Goal: Transaction & Acquisition: Book appointment/travel/reservation

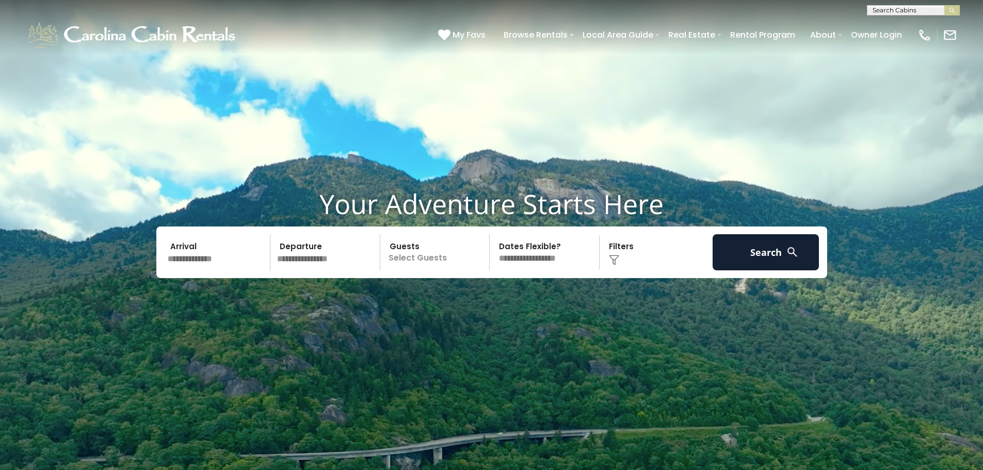
click at [625, 253] on div "Click to Choose" at bounding box center [655, 252] width 107 height 36
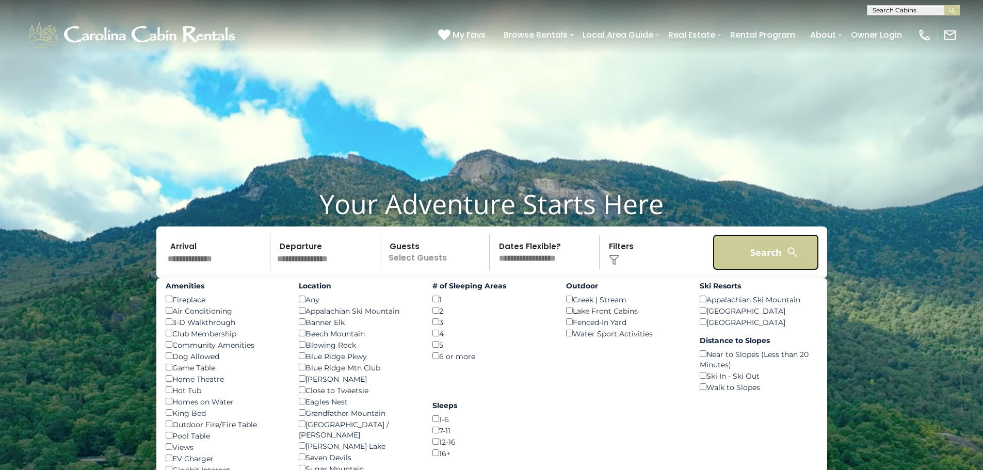
click at [757, 252] on button "Search" at bounding box center [765, 252] width 107 height 36
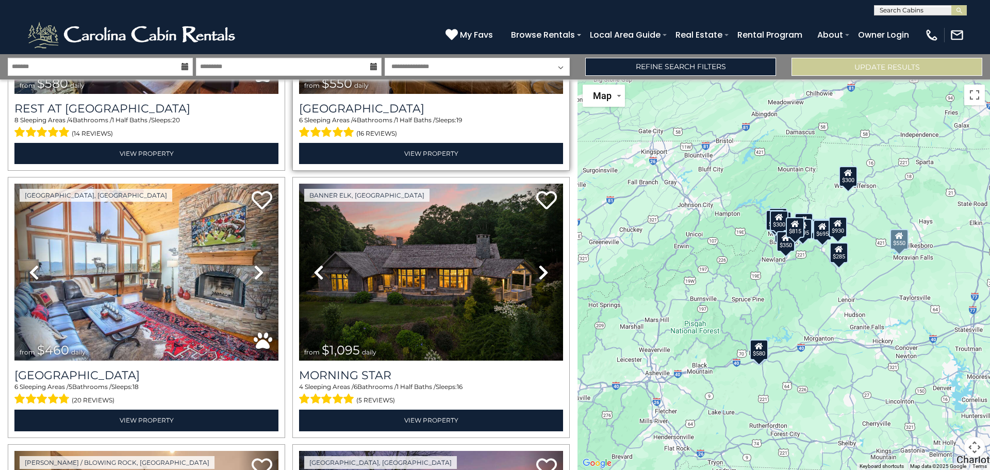
scroll to position [206, 0]
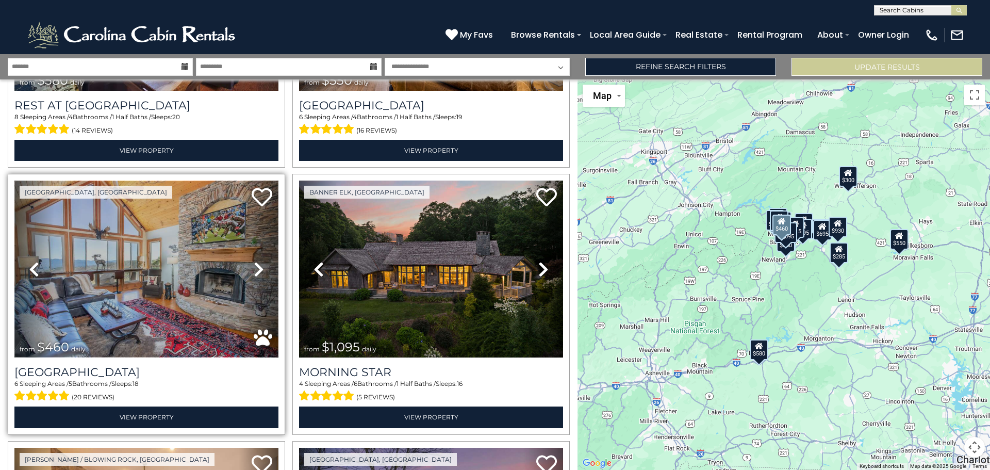
click at [144, 246] on img at bounding box center [146, 269] width 264 height 177
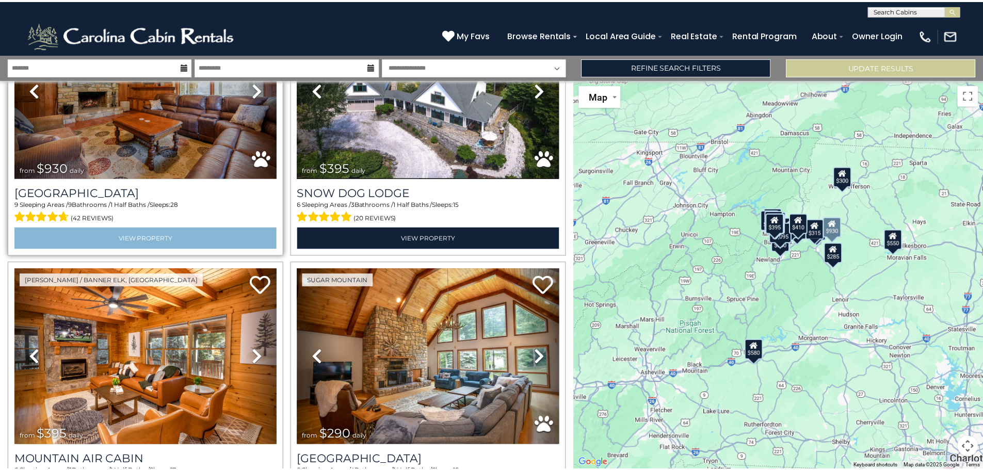
scroll to position [1289, 0]
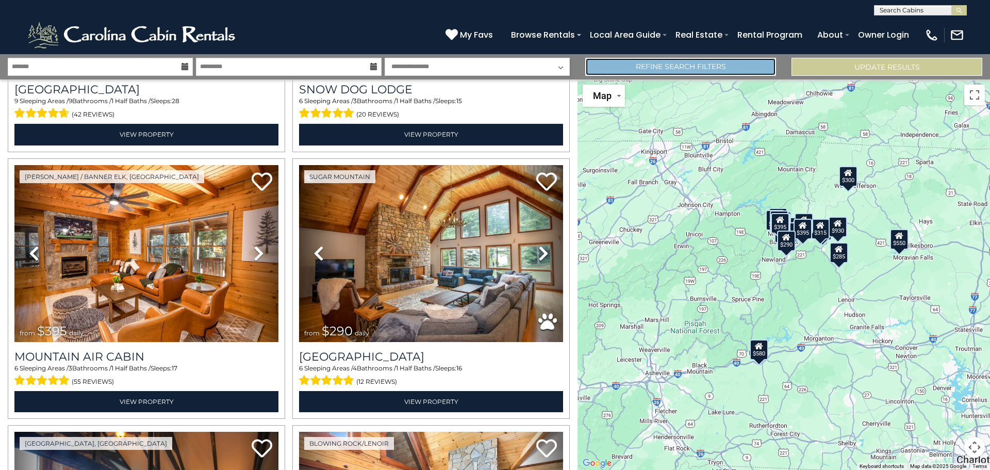
click at [752, 65] on link "Refine Search Filters" at bounding box center [680, 67] width 191 height 18
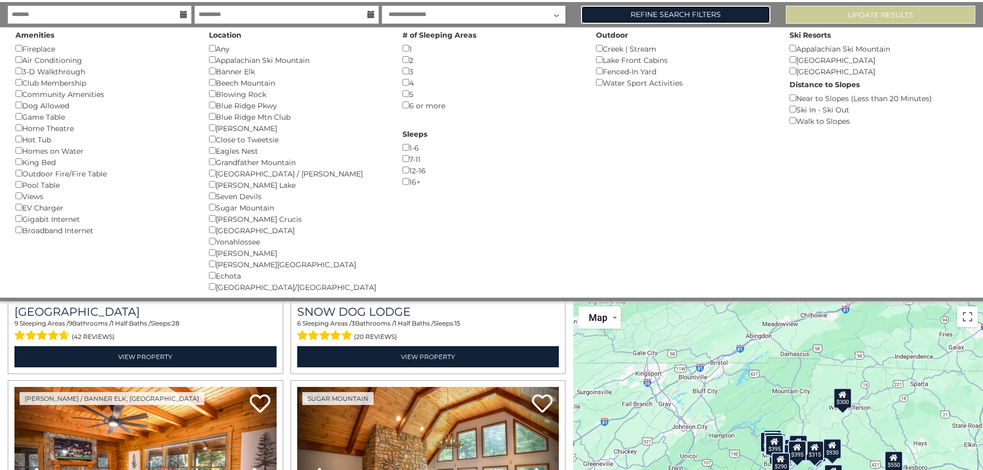
scroll to position [52, 0]
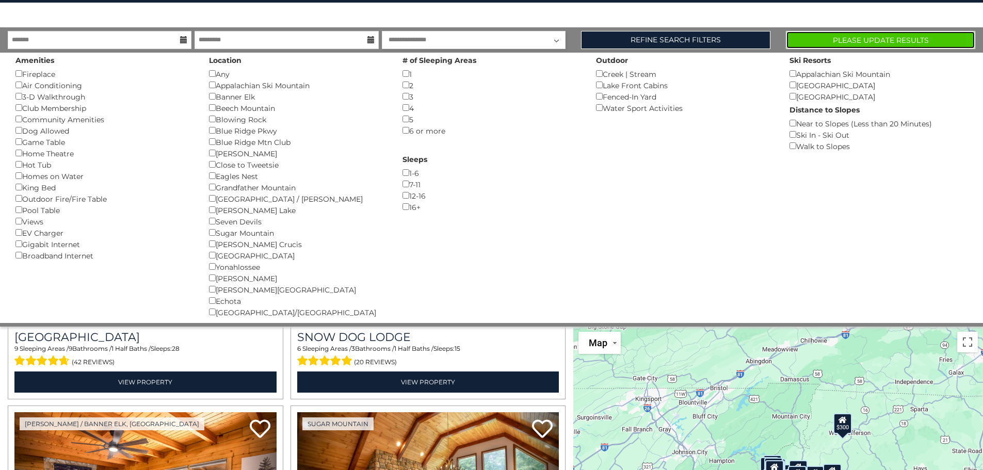
click at [828, 33] on button "Please Update Results" at bounding box center [880, 40] width 189 height 18
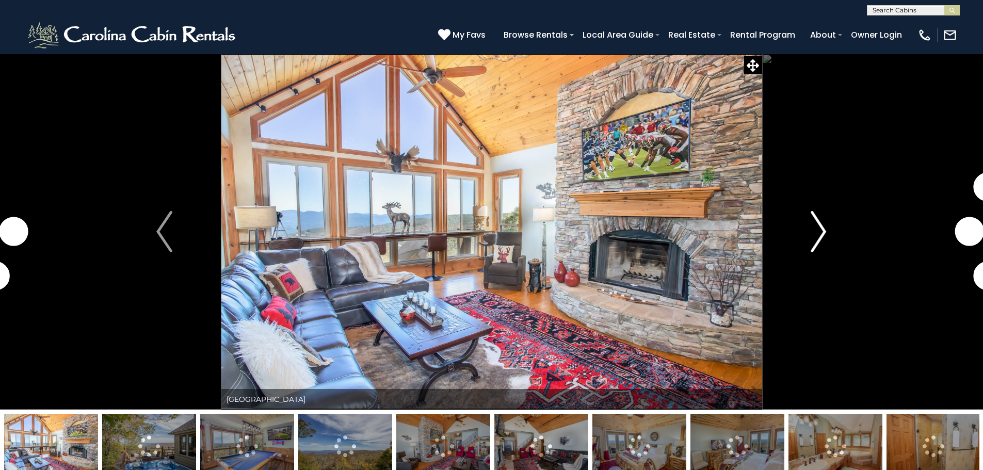
click at [821, 225] on img "Next" at bounding box center [817, 231] width 15 height 41
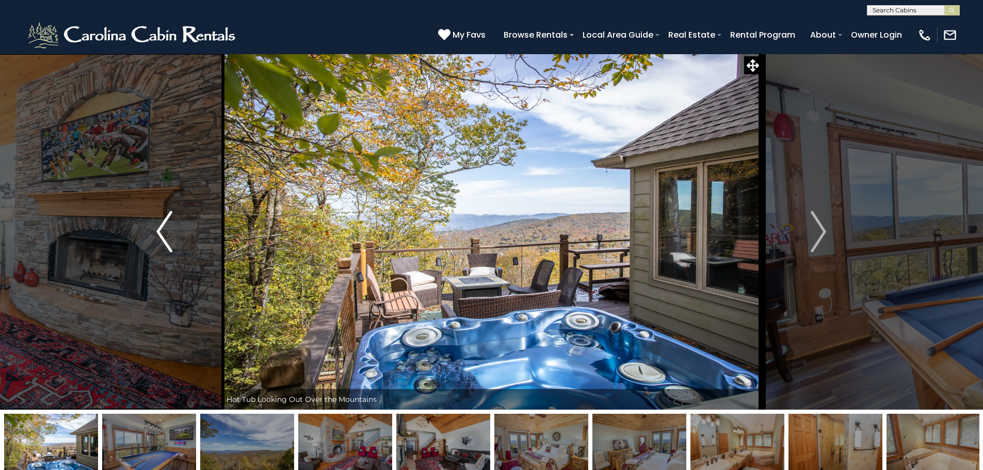
click at [155, 235] on button "Previous" at bounding box center [163, 232] width 113 height 356
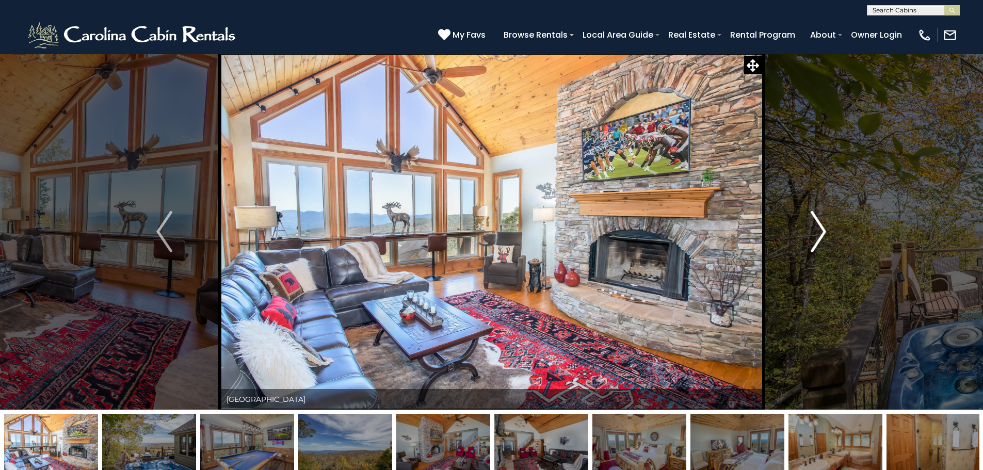
click at [811, 227] on img "Next" at bounding box center [817, 231] width 15 height 41
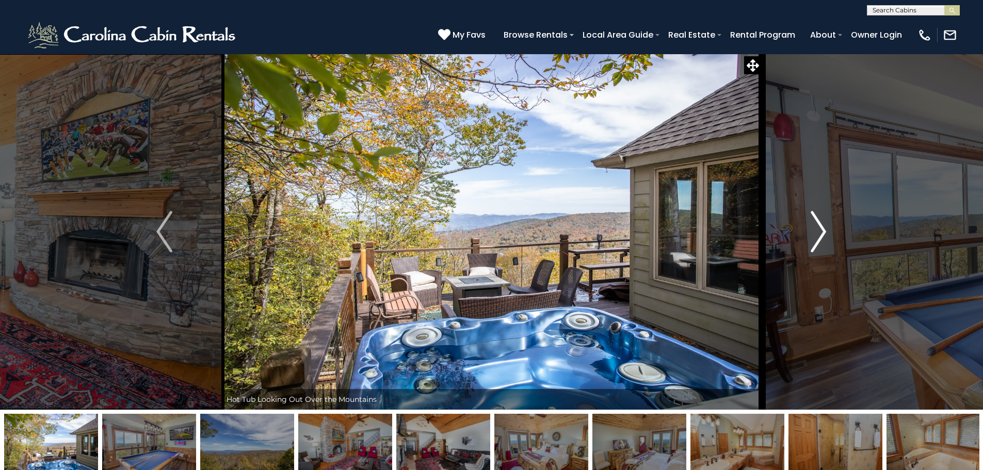
click at [824, 230] on img "Next" at bounding box center [817, 231] width 15 height 41
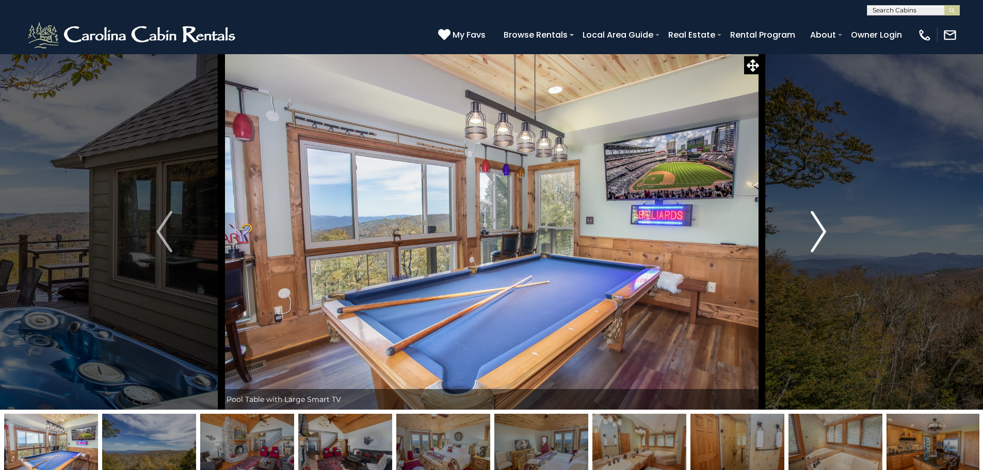
click at [823, 234] on img "Next" at bounding box center [817, 231] width 15 height 41
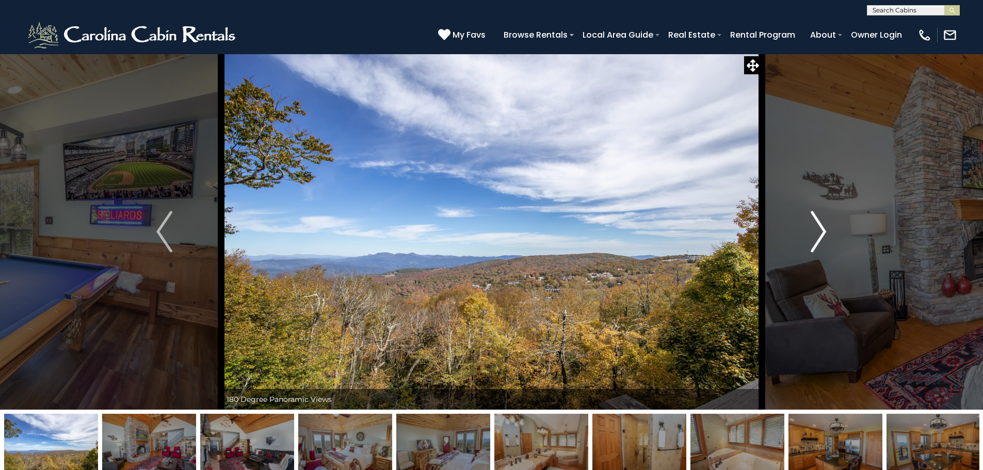
click at [823, 234] on img "Next" at bounding box center [817, 231] width 15 height 41
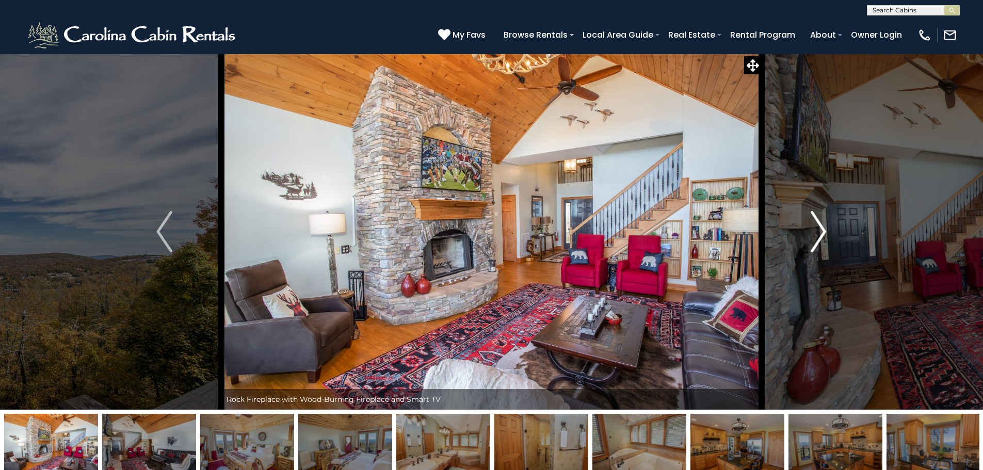
click at [821, 232] on img "Next" at bounding box center [817, 231] width 15 height 41
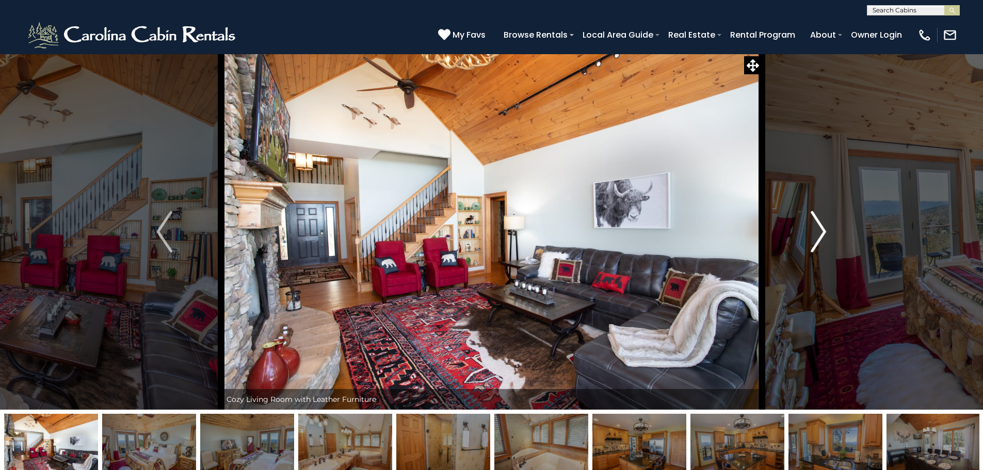
click at [820, 232] on img "Next" at bounding box center [817, 231] width 15 height 41
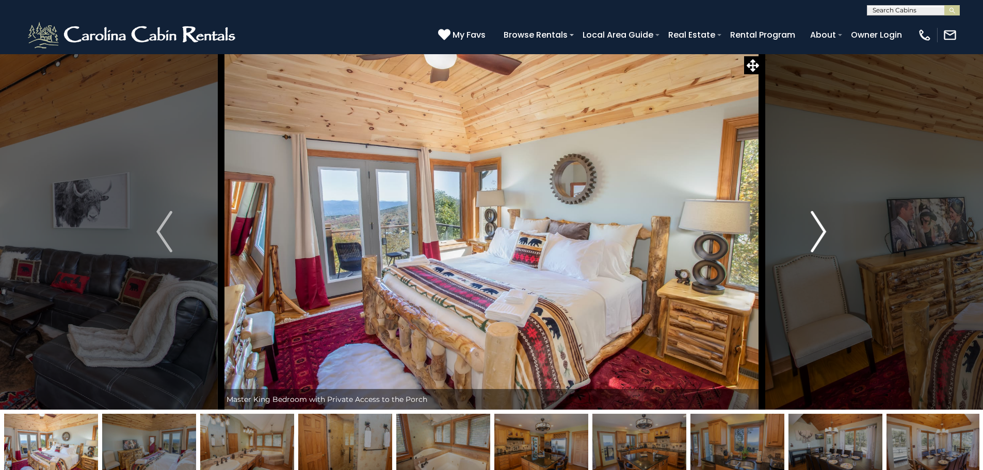
click at [820, 232] on img "Next" at bounding box center [817, 231] width 15 height 41
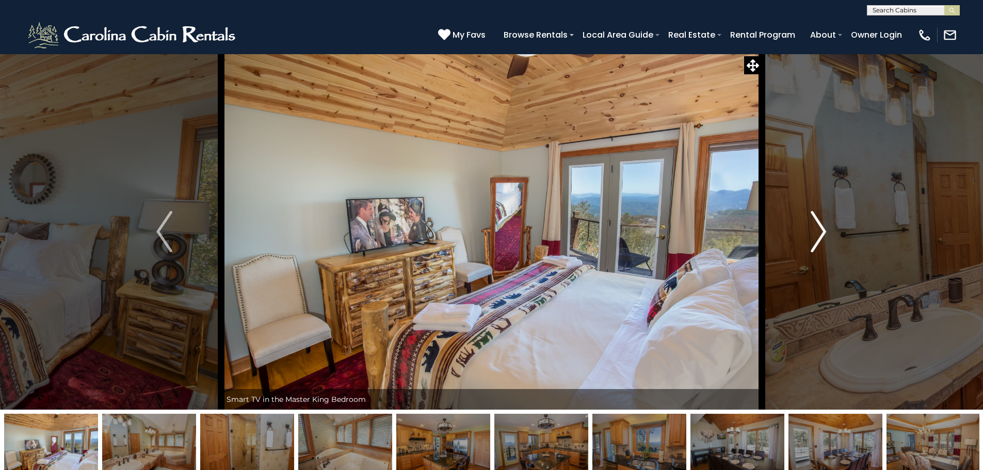
click at [820, 232] on img "Next" at bounding box center [817, 231] width 15 height 41
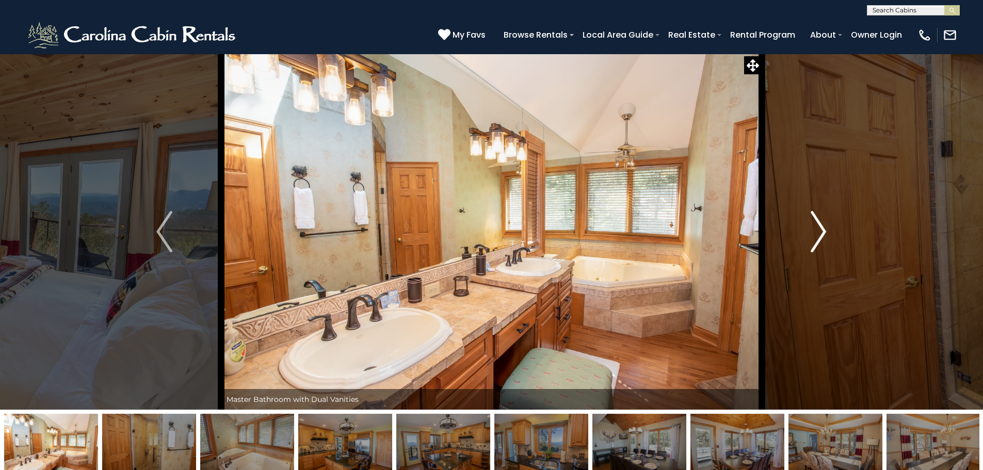
click at [820, 232] on img "Next" at bounding box center [817, 231] width 15 height 41
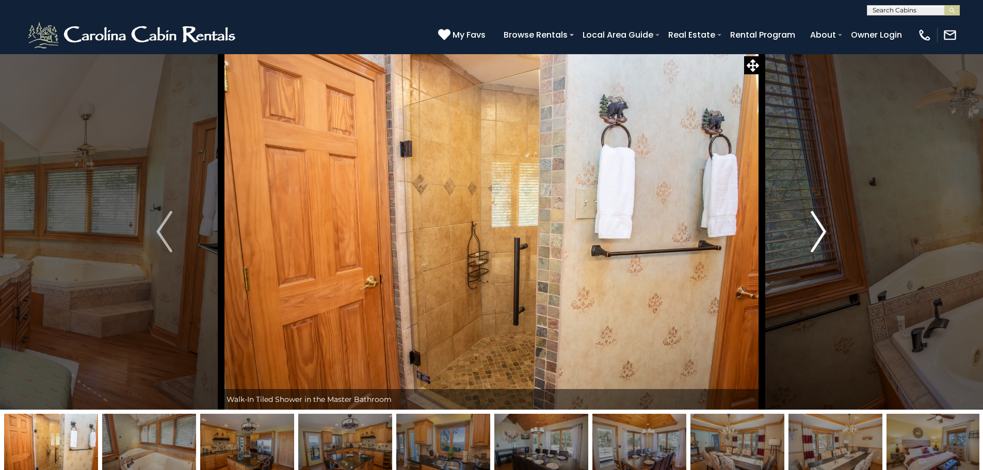
click at [820, 232] on img "Next" at bounding box center [817, 231] width 15 height 41
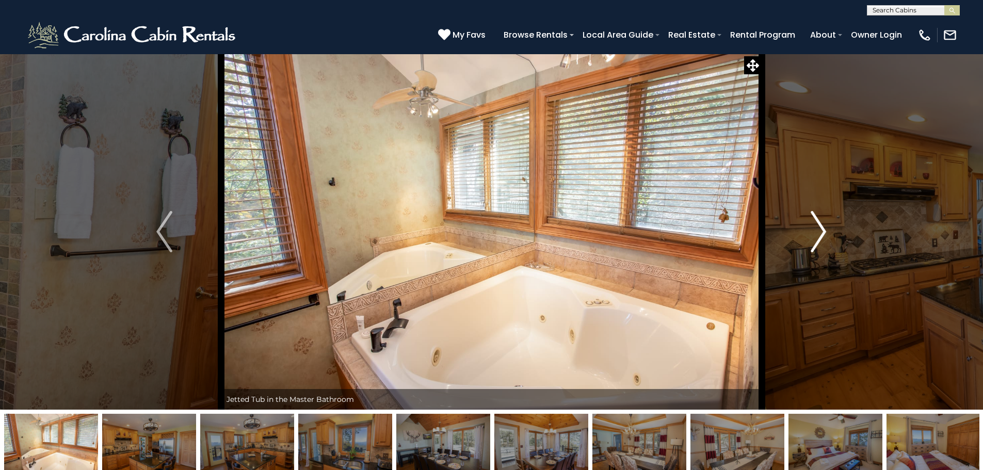
click at [819, 232] on img "Next" at bounding box center [817, 231] width 15 height 41
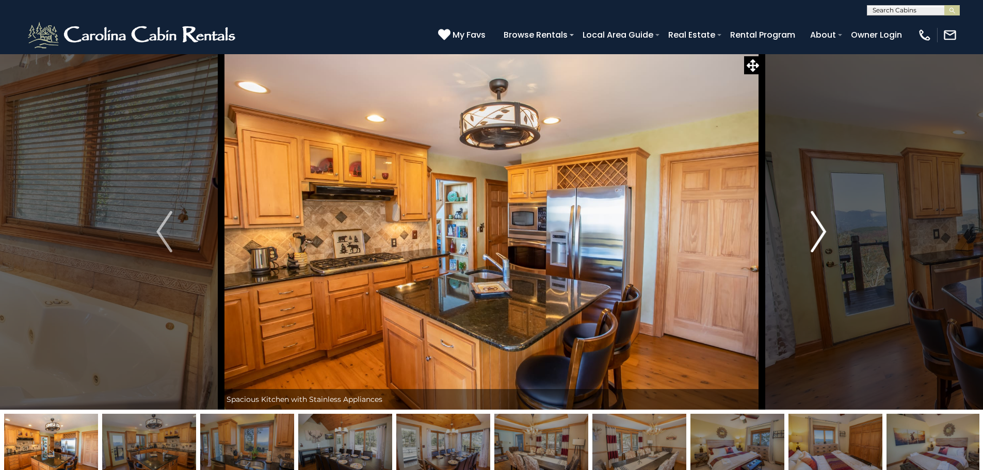
click at [819, 232] on img "Next" at bounding box center [817, 231] width 15 height 41
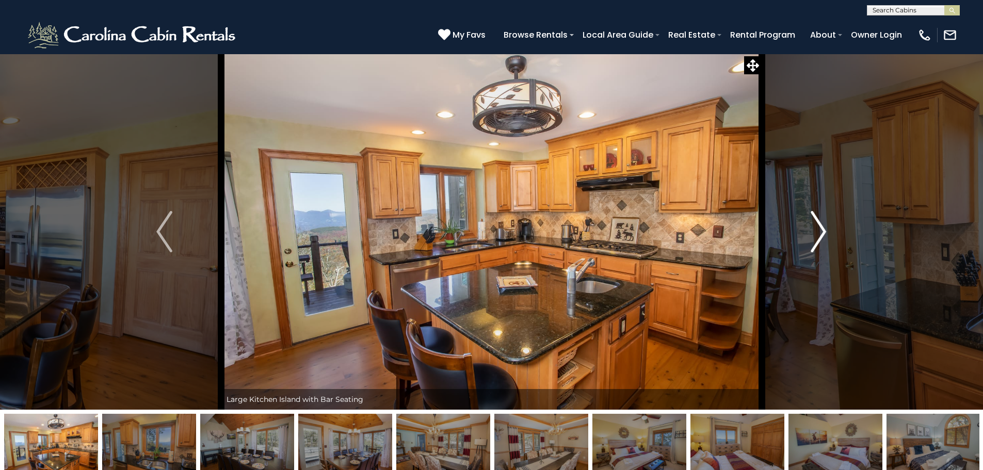
click at [819, 232] on img "Next" at bounding box center [817, 231] width 15 height 41
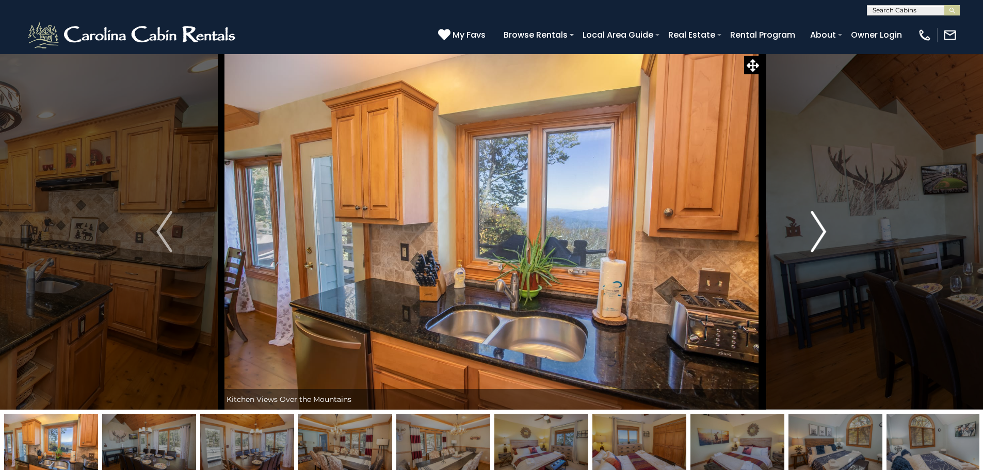
click at [819, 232] on img "Next" at bounding box center [817, 231] width 15 height 41
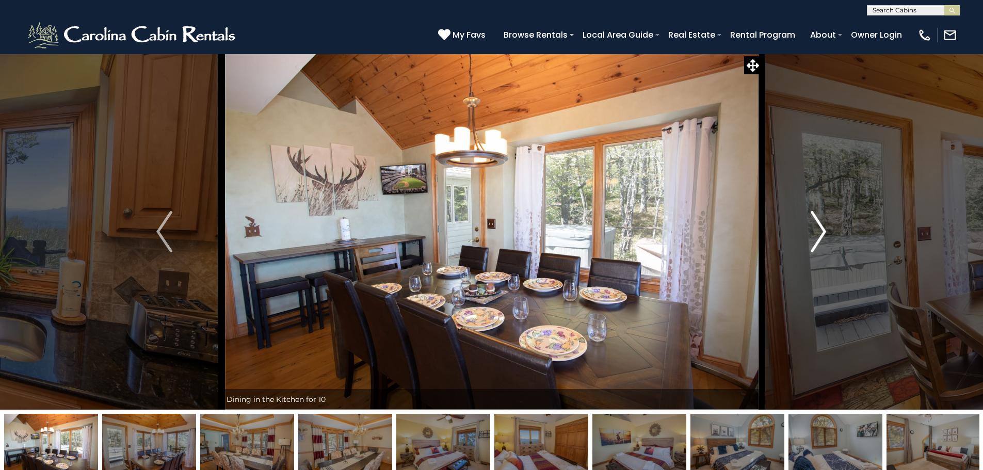
click at [818, 232] on img "Next" at bounding box center [817, 231] width 15 height 41
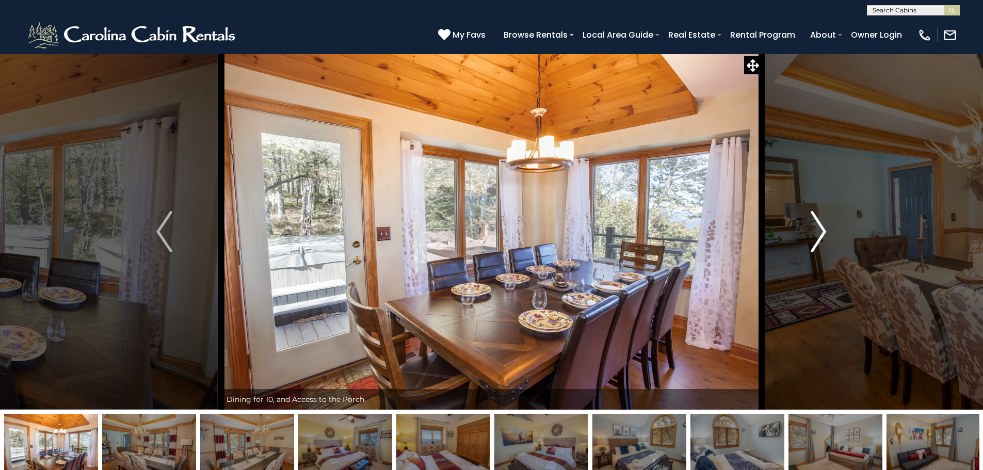
click at [816, 230] on img "Next" at bounding box center [817, 231] width 15 height 41
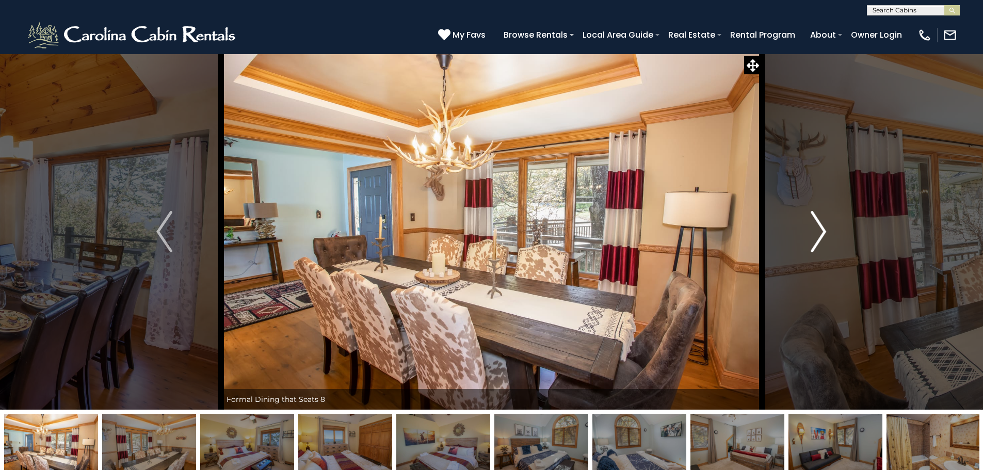
click at [826, 230] on img "Next" at bounding box center [817, 231] width 15 height 41
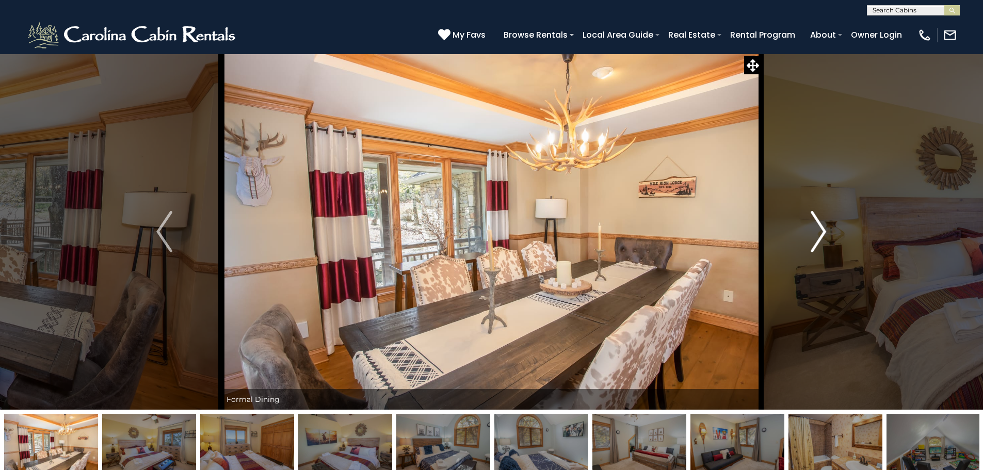
click at [826, 230] on img "Next" at bounding box center [817, 231] width 15 height 41
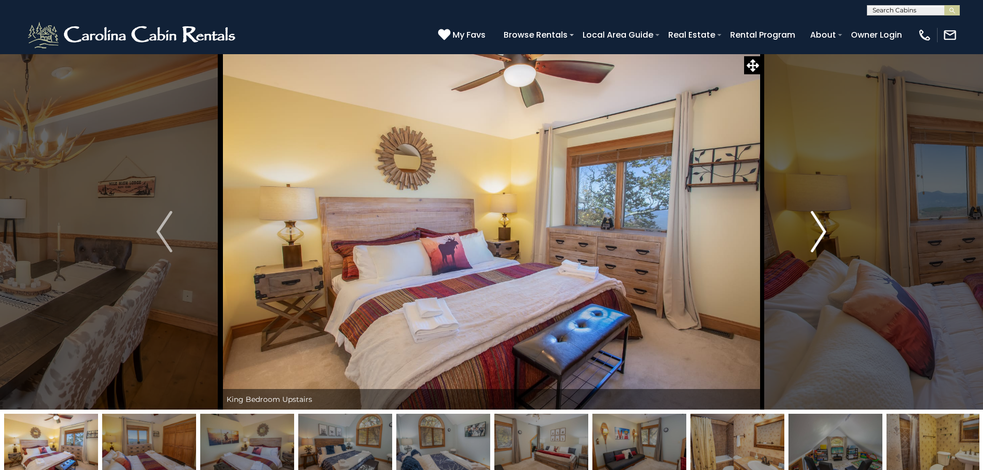
click at [826, 230] on img "Next" at bounding box center [817, 231] width 15 height 41
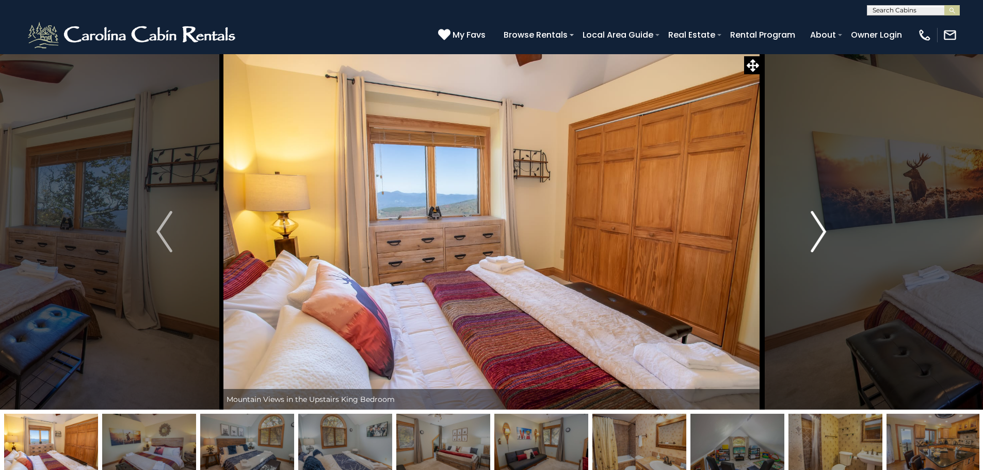
click at [826, 230] on img "Next" at bounding box center [817, 231] width 15 height 41
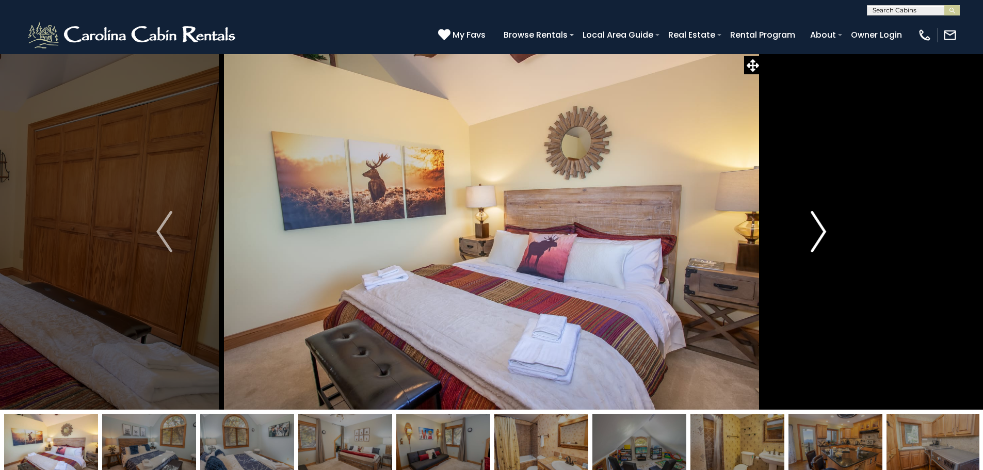
click at [826, 230] on img "Next" at bounding box center [817, 231] width 15 height 41
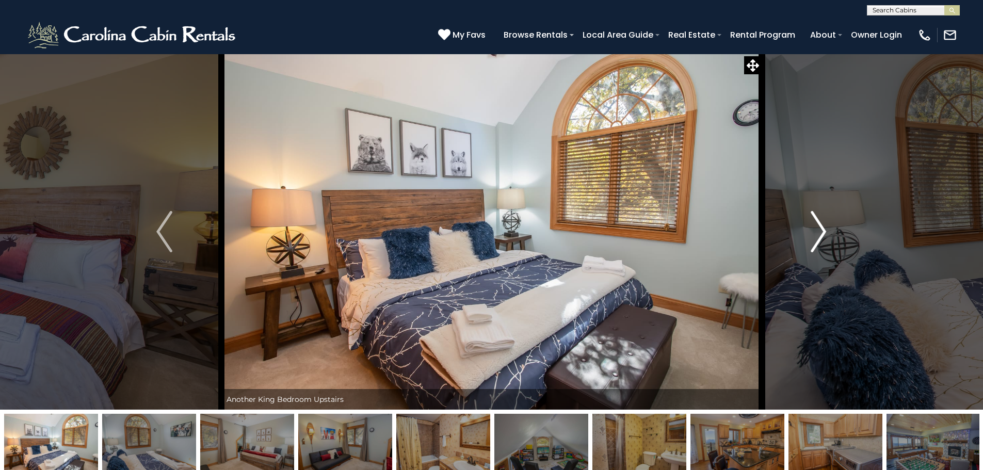
click at [826, 230] on img "Next" at bounding box center [817, 231] width 15 height 41
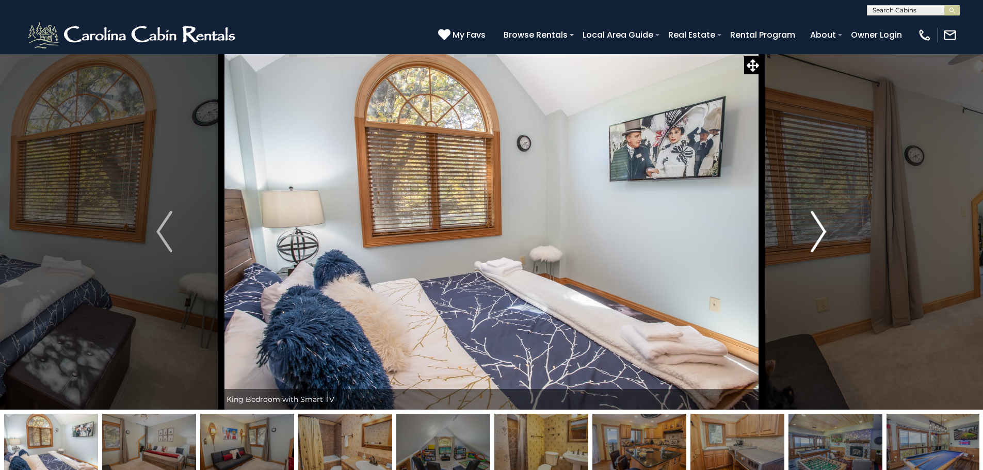
click at [826, 230] on img "Next" at bounding box center [817, 231] width 15 height 41
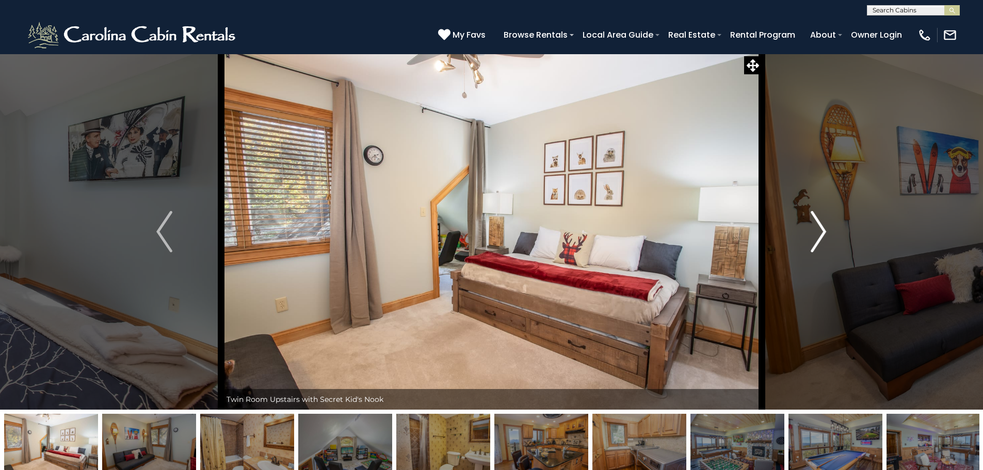
click at [826, 230] on img "Next" at bounding box center [817, 231] width 15 height 41
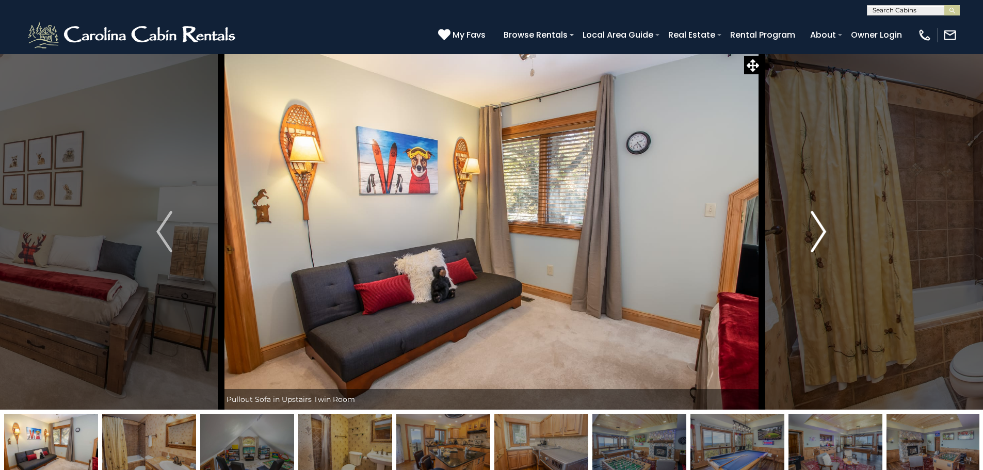
click at [826, 230] on img "Next" at bounding box center [817, 231] width 15 height 41
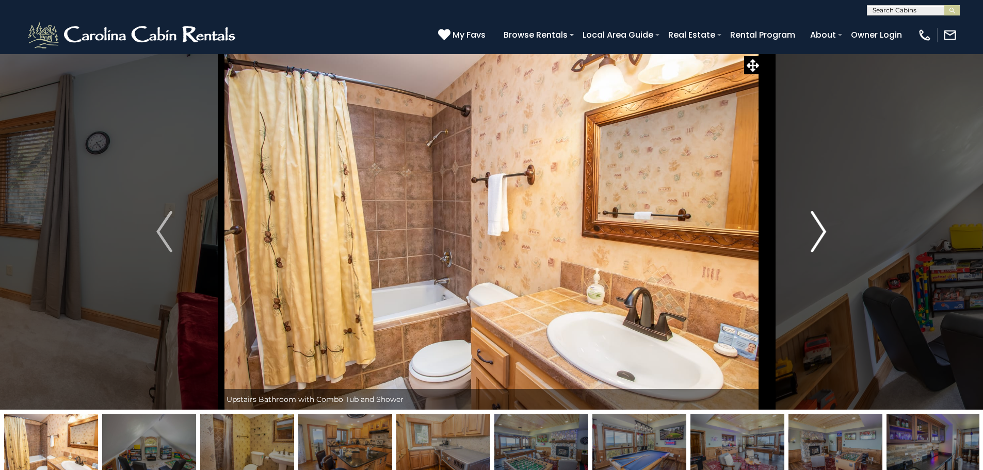
click at [826, 230] on img "Next" at bounding box center [817, 231] width 15 height 41
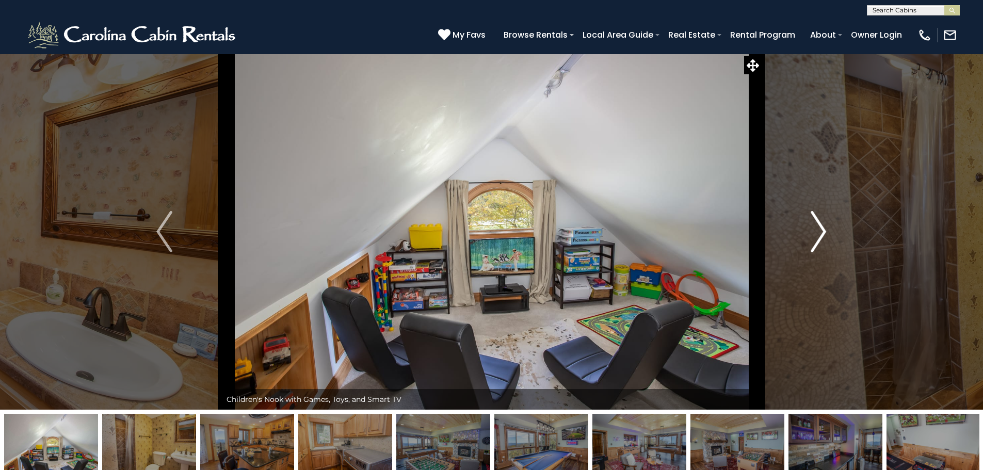
click at [826, 230] on img "Next" at bounding box center [817, 231] width 15 height 41
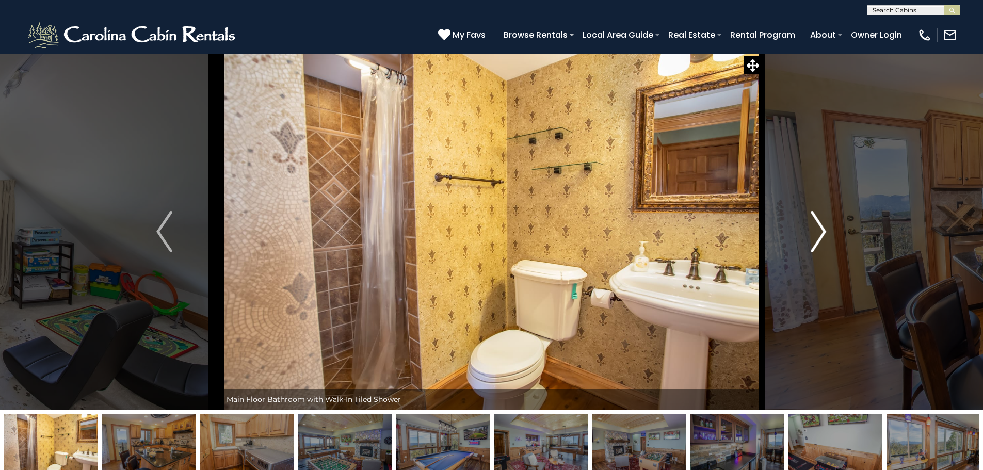
click at [824, 231] on img "Next" at bounding box center [817, 231] width 15 height 41
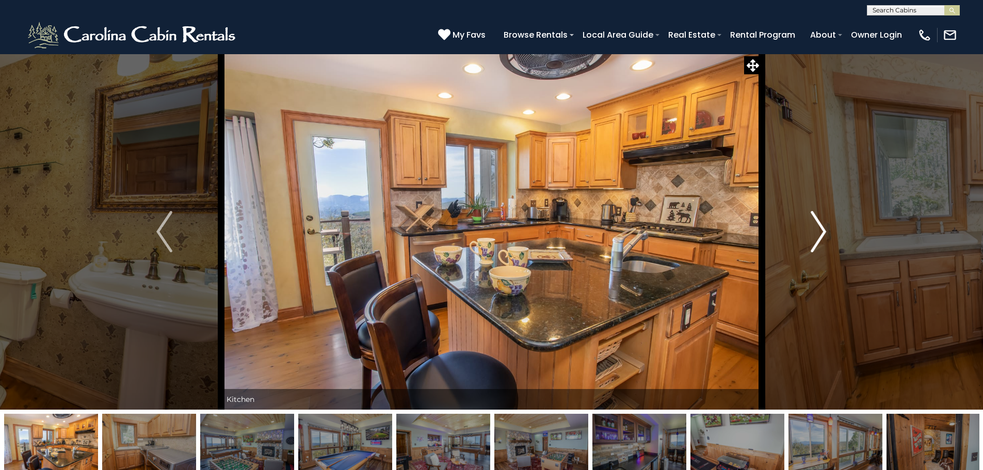
click at [821, 231] on img "Next" at bounding box center [817, 231] width 15 height 41
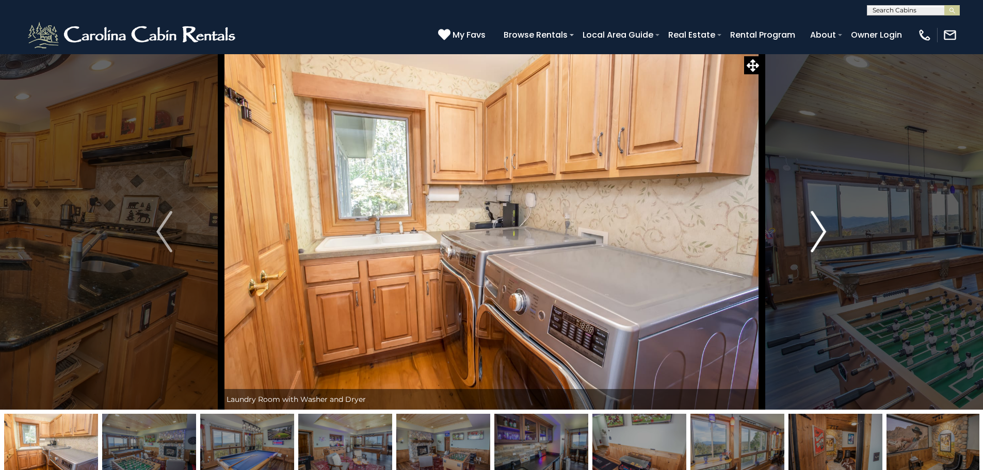
click at [821, 231] on img "Next" at bounding box center [817, 231] width 15 height 41
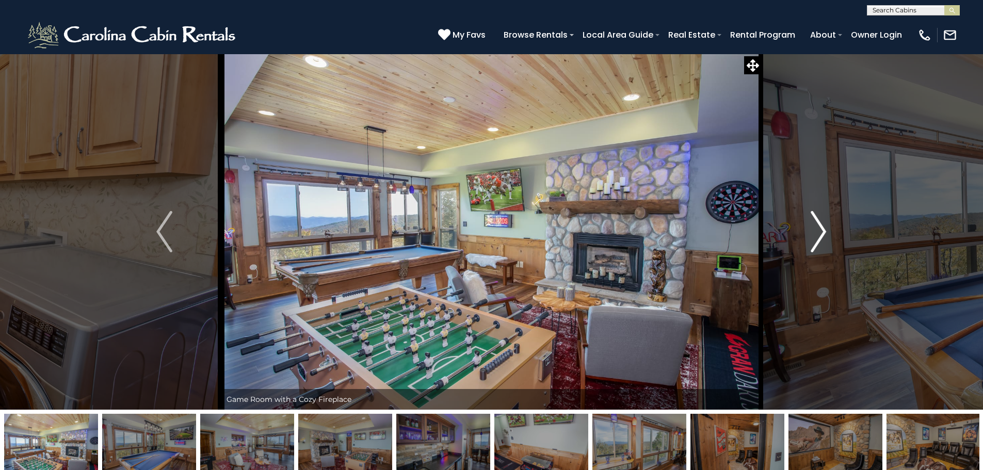
click at [821, 231] on img "Next" at bounding box center [817, 231] width 15 height 41
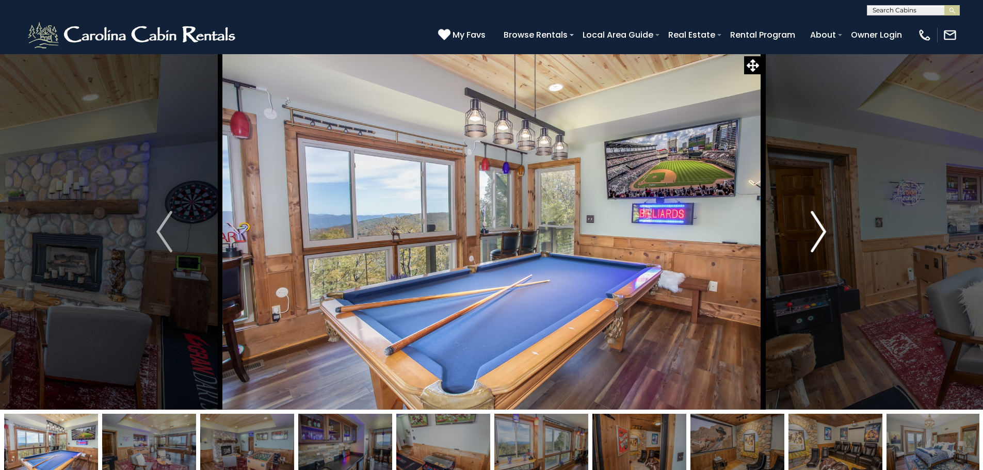
click at [821, 231] on img "Next" at bounding box center [817, 231] width 15 height 41
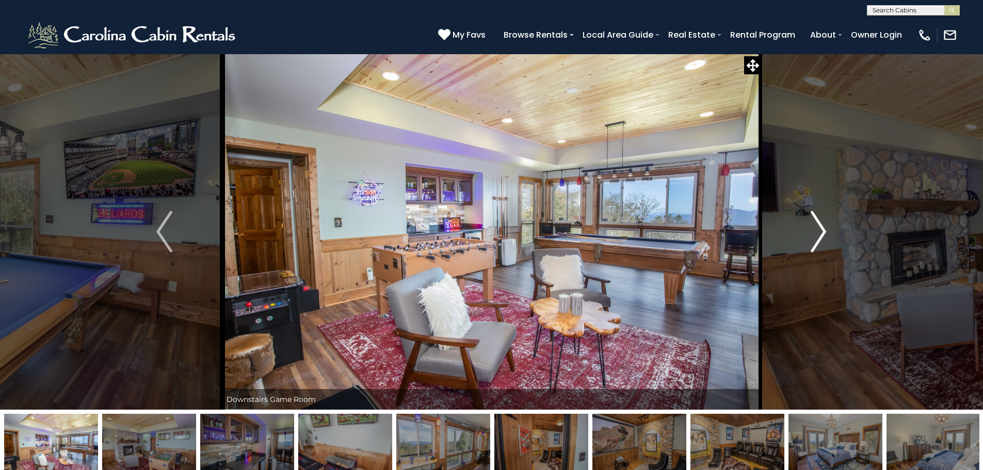
click at [821, 231] on img "Next" at bounding box center [817, 231] width 15 height 41
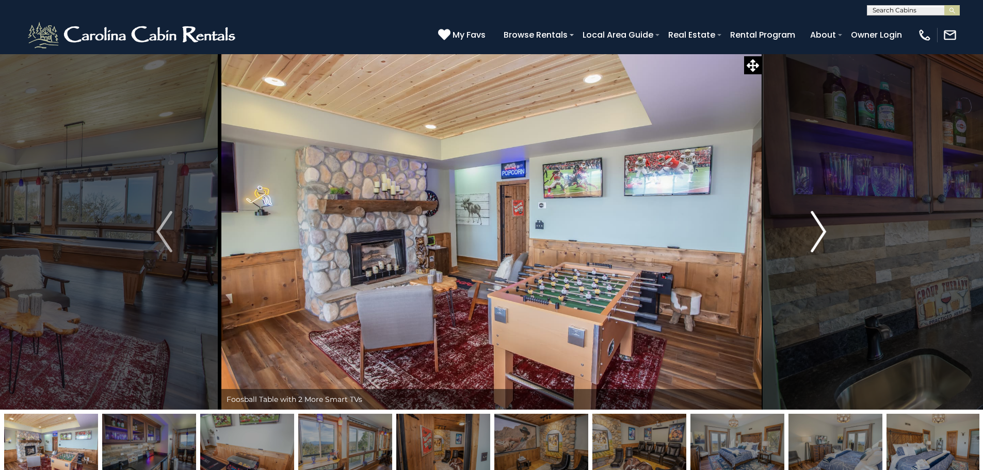
click at [821, 231] on img "Next" at bounding box center [817, 231] width 15 height 41
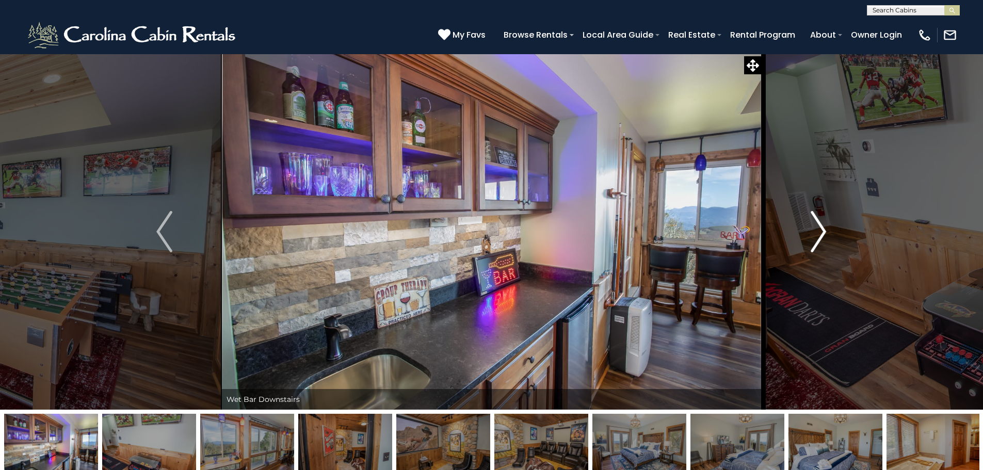
click at [821, 231] on img "Next" at bounding box center [817, 231] width 15 height 41
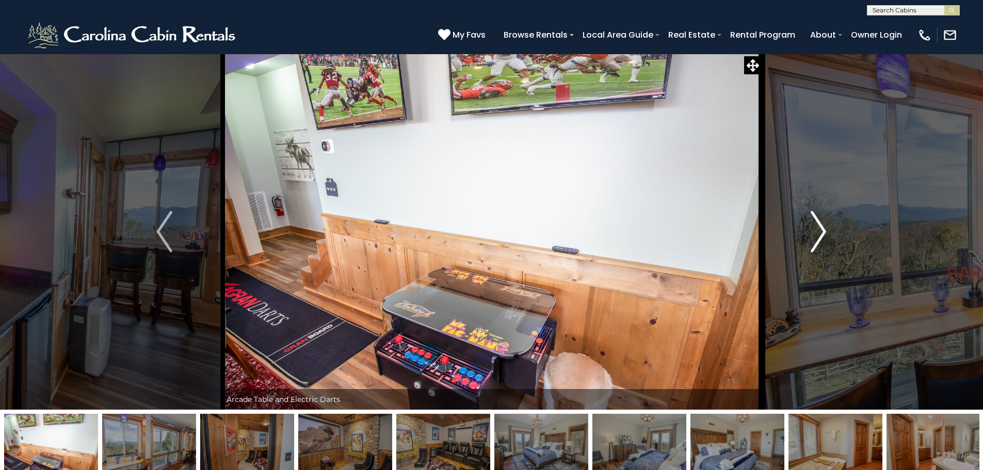
click at [820, 231] on img "Next" at bounding box center [817, 231] width 15 height 41
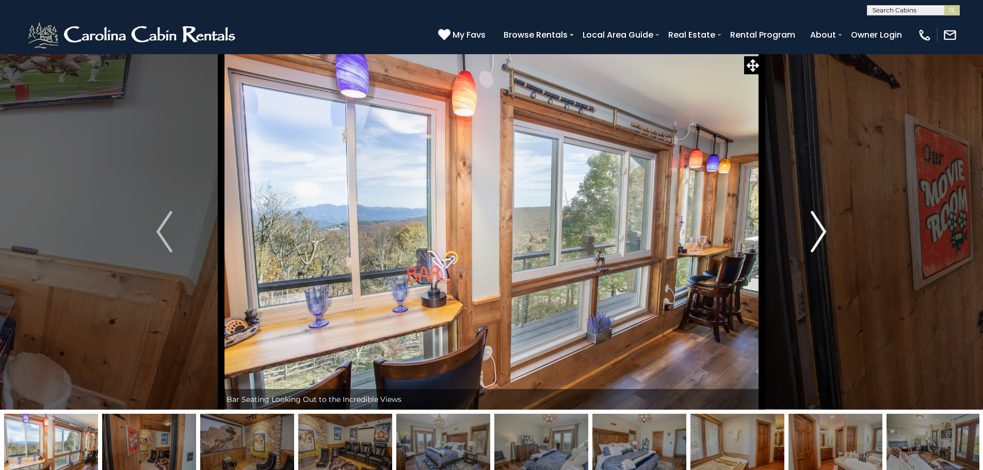
click at [819, 231] on img "Next" at bounding box center [817, 231] width 15 height 41
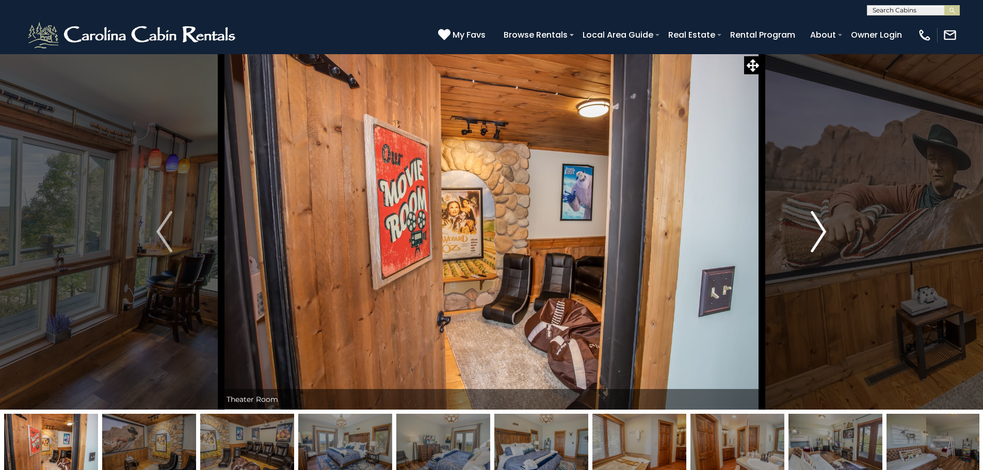
click at [819, 231] on img "Next" at bounding box center [817, 231] width 15 height 41
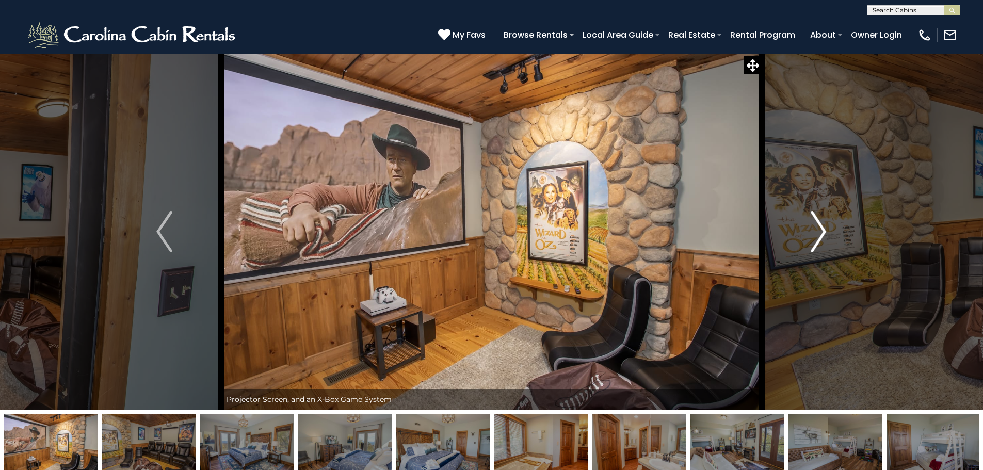
click at [819, 231] on img "Next" at bounding box center [817, 231] width 15 height 41
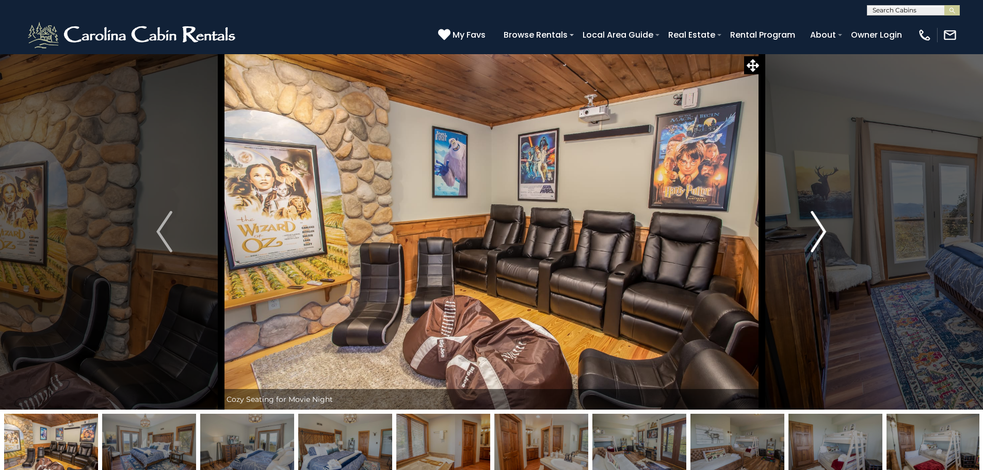
click at [819, 231] on img "Next" at bounding box center [817, 231] width 15 height 41
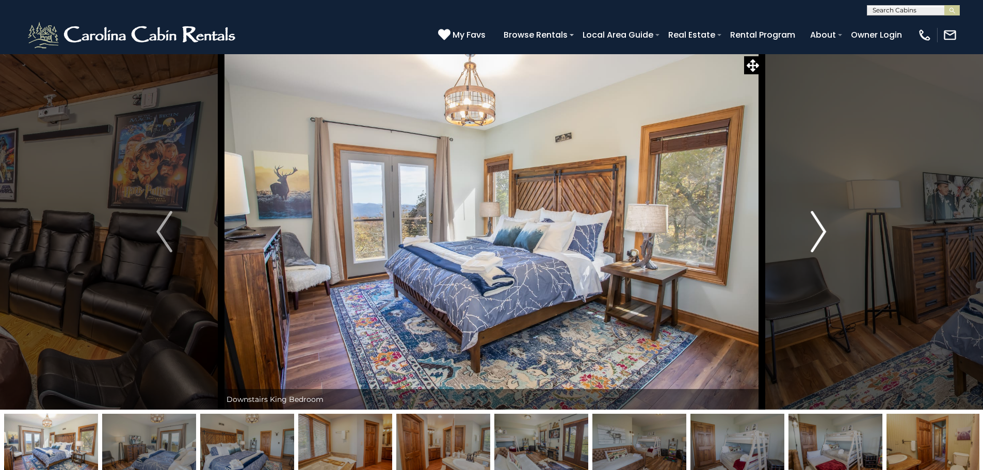
click at [819, 231] on img "Next" at bounding box center [817, 231] width 15 height 41
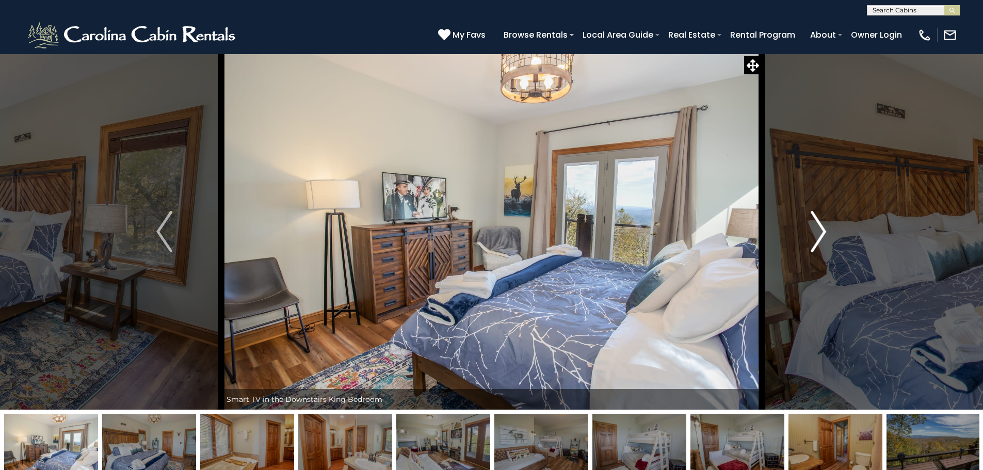
click at [819, 231] on img "Next" at bounding box center [817, 231] width 15 height 41
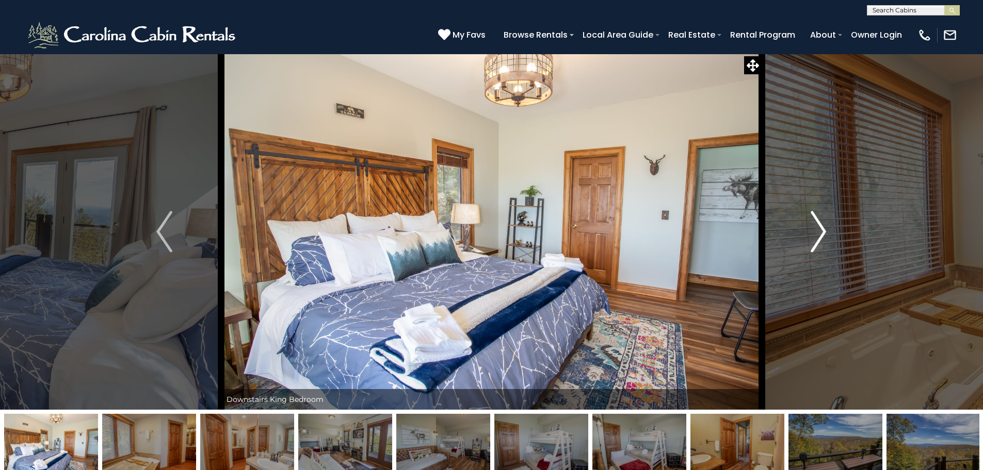
click at [819, 231] on img "Next" at bounding box center [817, 231] width 15 height 41
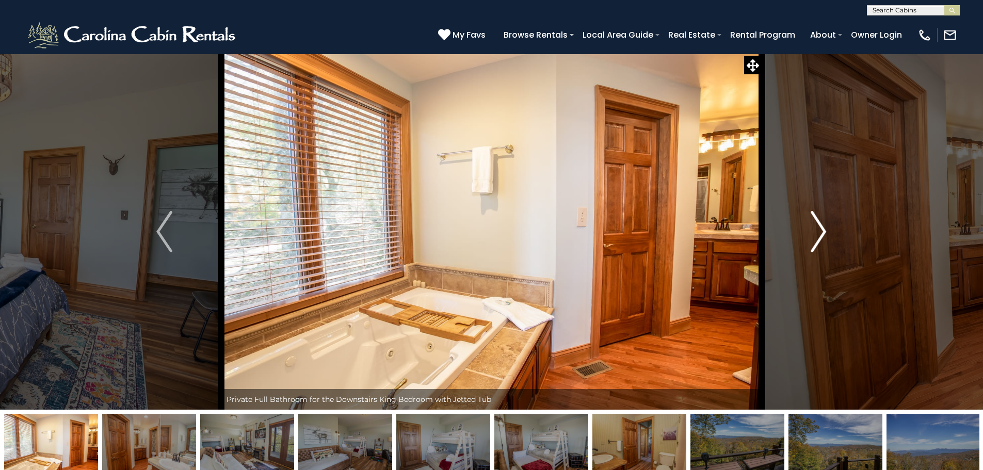
click at [818, 232] on img "Next" at bounding box center [817, 231] width 15 height 41
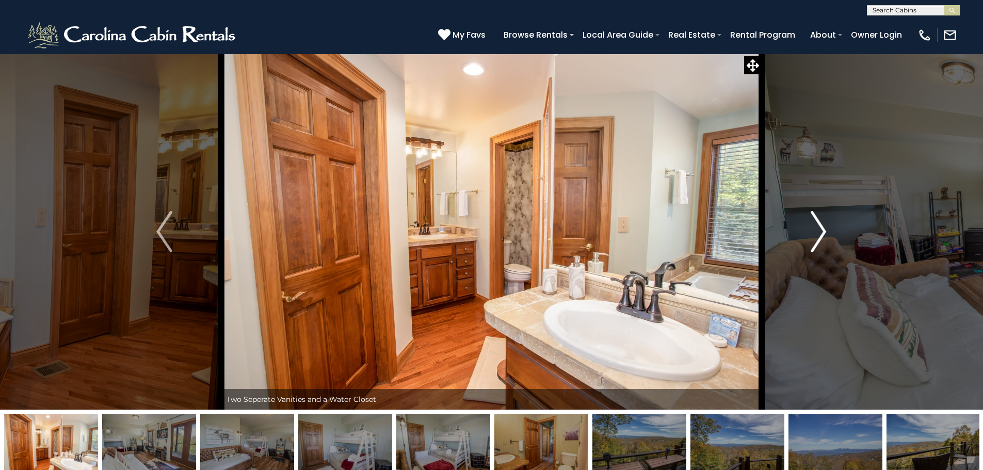
click at [814, 233] on img "Next" at bounding box center [817, 231] width 15 height 41
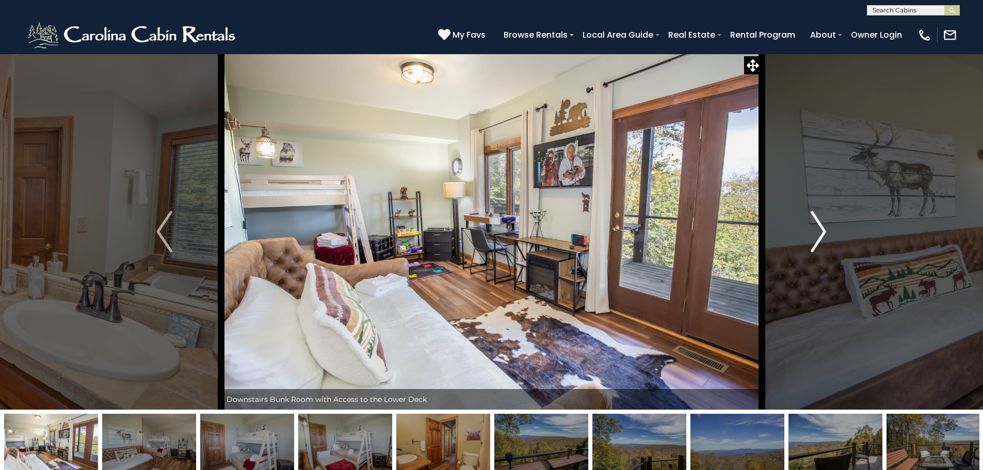
click at [814, 233] on img "Next" at bounding box center [817, 231] width 15 height 41
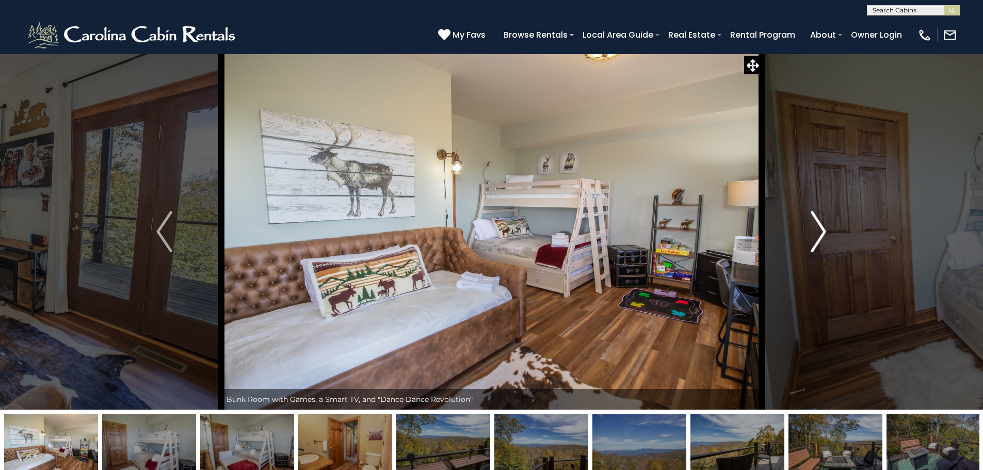
click at [800, 234] on button "Next" at bounding box center [817, 232] width 113 height 356
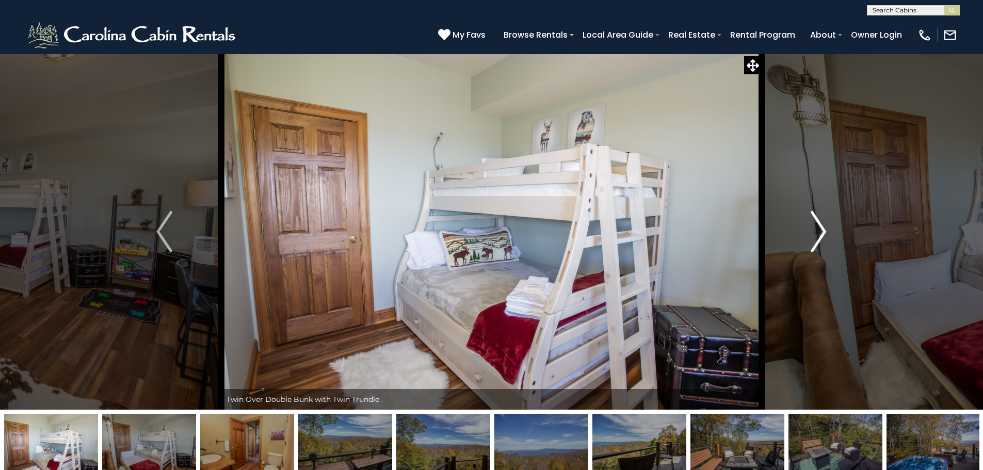
click at [799, 233] on button "Next" at bounding box center [817, 232] width 113 height 356
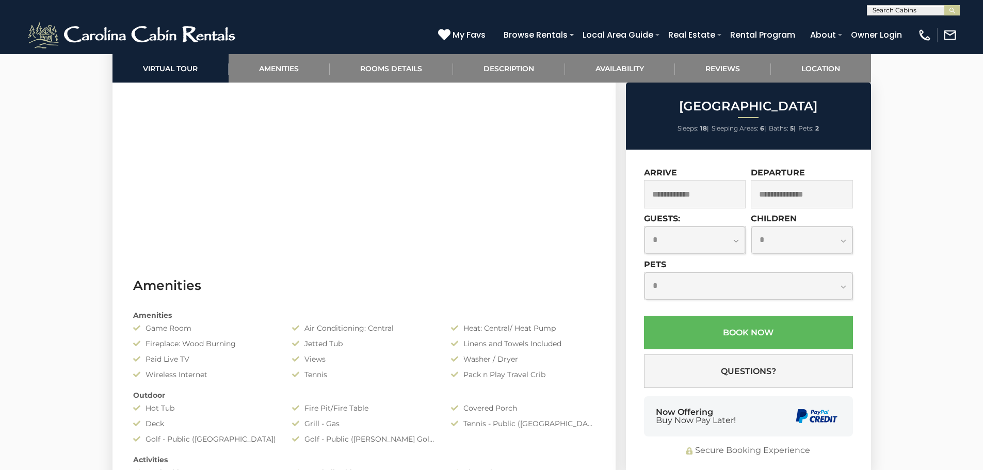
scroll to position [619, 0]
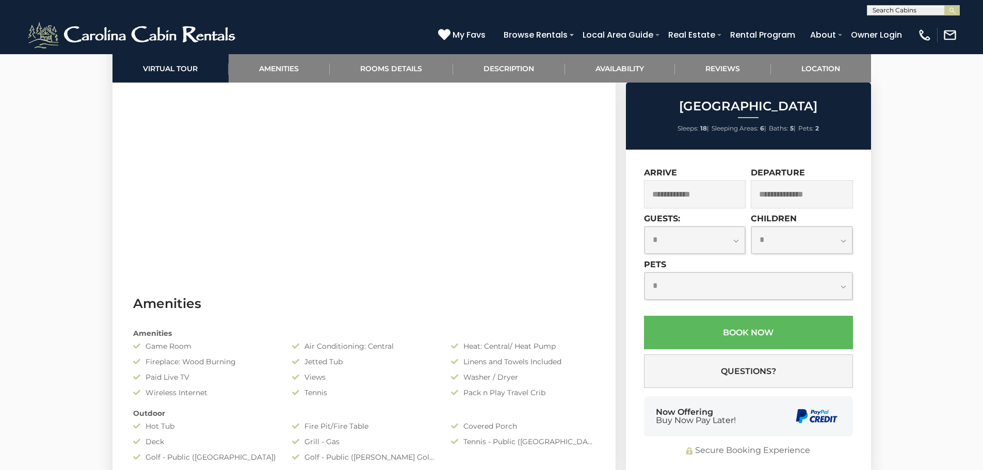
click at [739, 240] on select "**********" at bounding box center [694, 239] width 101 height 27
select select "*"
click at [644, 226] on select "**********" at bounding box center [694, 239] width 101 height 27
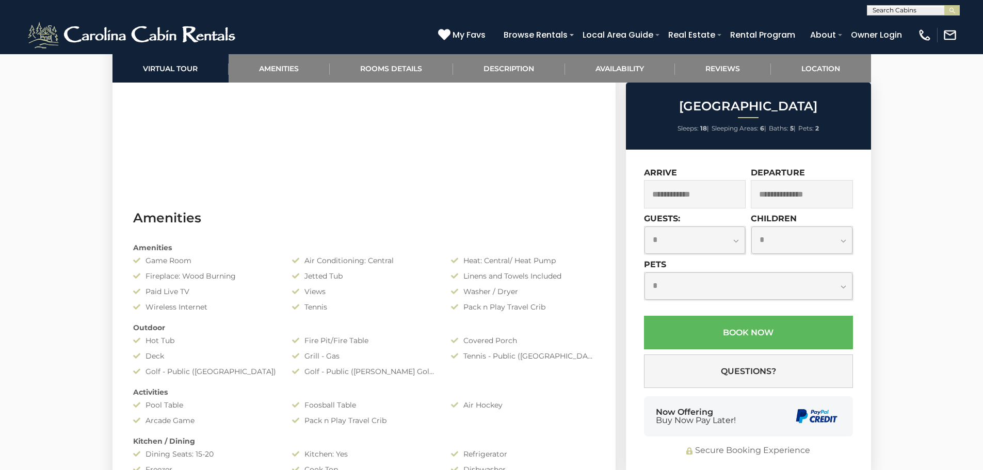
scroll to position [0, 0]
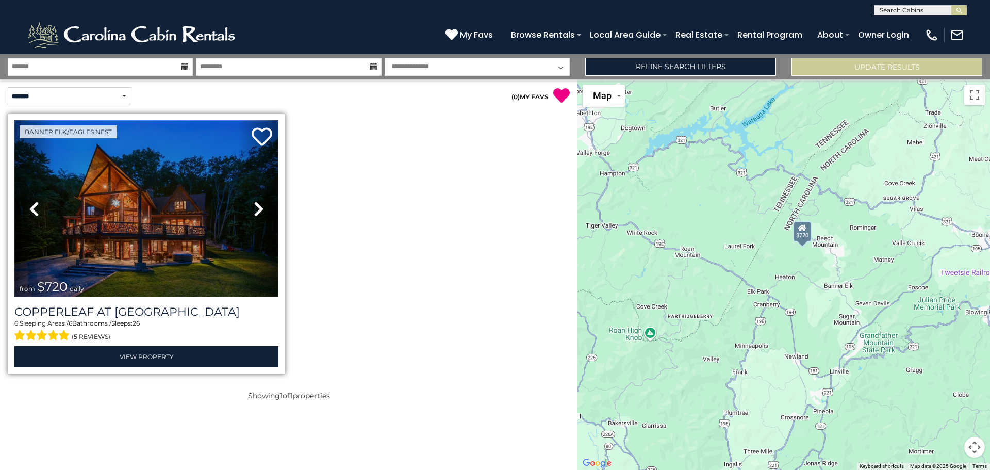
click at [155, 206] on img at bounding box center [146, 208] width 264 height 177
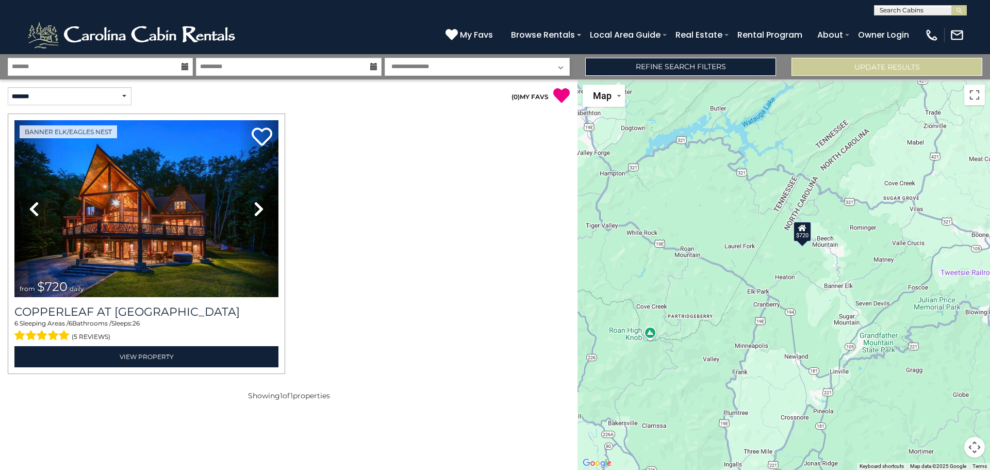
click at [808, 242] on div "$720" at bounding box center [784, 274] width 413 height 390
click at [844, 294] on div "$720" at bounding box center [784, 274] width 413 height 390
click at [973, 445] on button "Map camera controls" at bounding box center [974, 447] width 21 height 21
click at [945, 393] on button "Zoom in" at bounding box center [949, 395] width 21 height 21
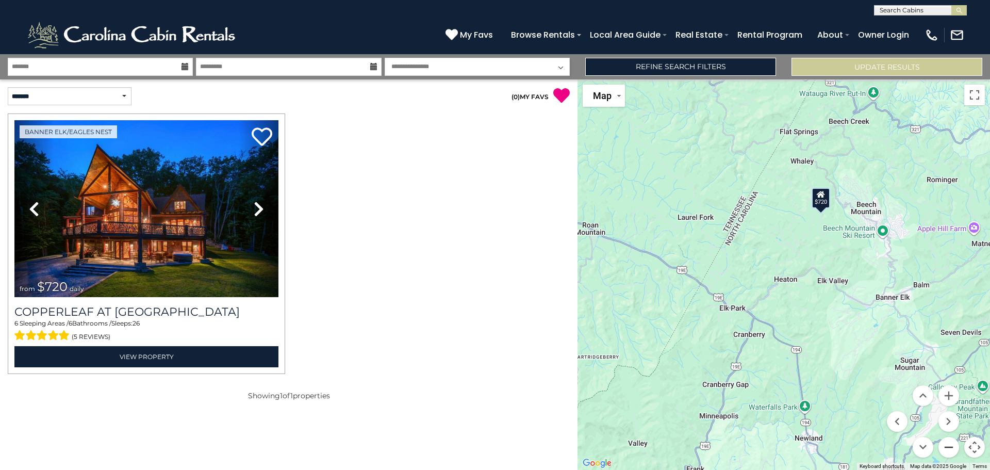
click at [951, 447] on button "Zoom out" at bounding box center [949, 447] width 21 height 21
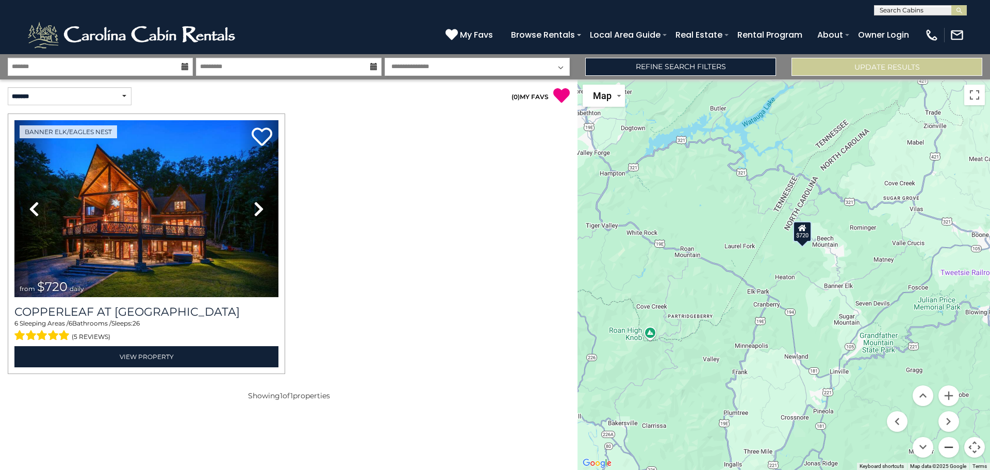
click at [951, 447] on button "Zoom out" at bounding box center [949, 447] width 21 height 21
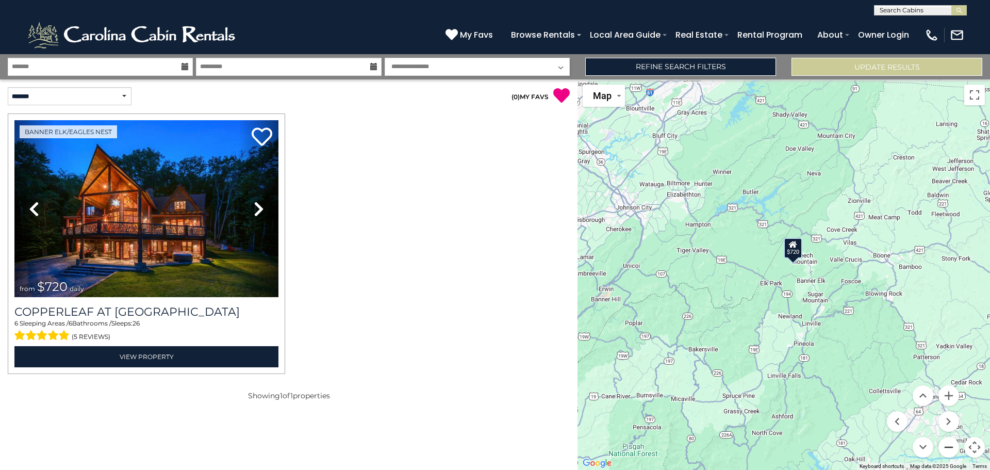
click at [951, 447] on button "Zoom out" at bounding box center [949, 447] width 21 height 21
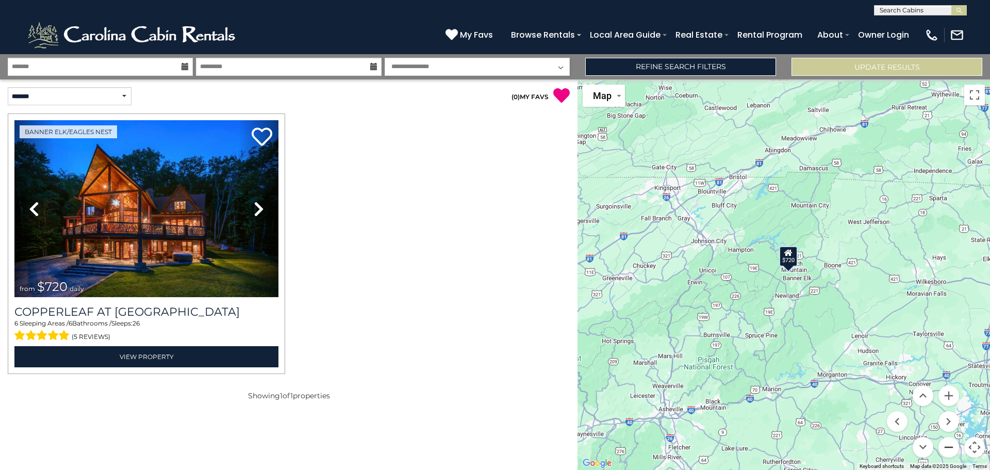
click at [946, 445] on button "Zoom out" at bounding box center [949, 447] width 21 height 21
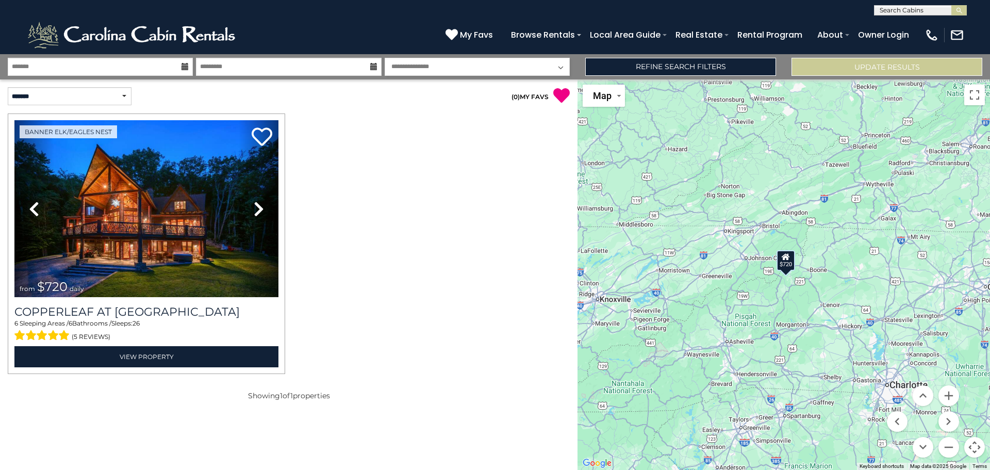
click at [786, 269] on div "$720" at bounding box center [786, 260] width 19 height 21
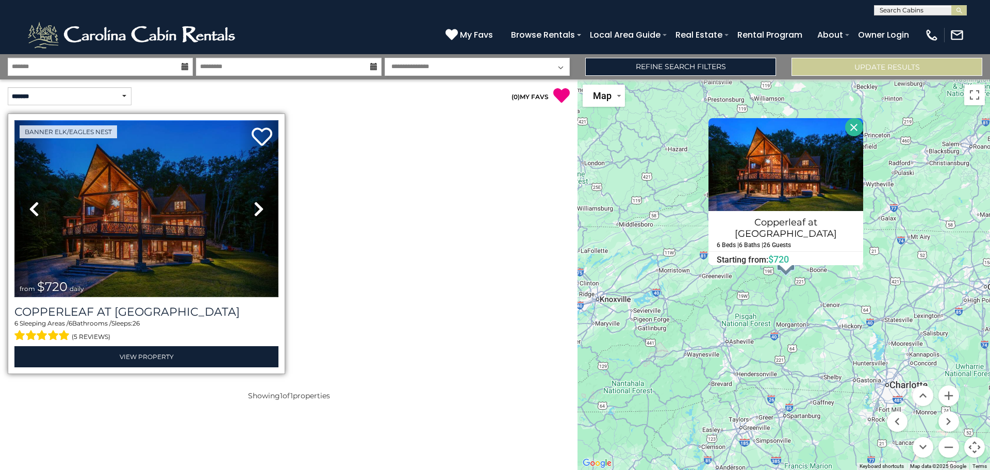
click at [122, 221] on img at bounding box center [146, 208] width 264 height 177
click at [174, 202] on img at bounding box center [146, 208] width 264 height 177
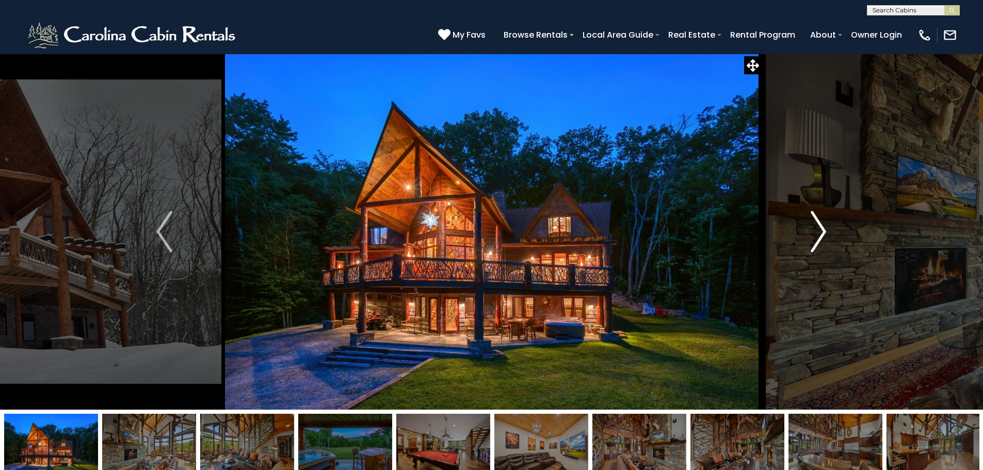
click at [821, 232] on img "Next" at bounding box center [817, 231] width 15 height 41
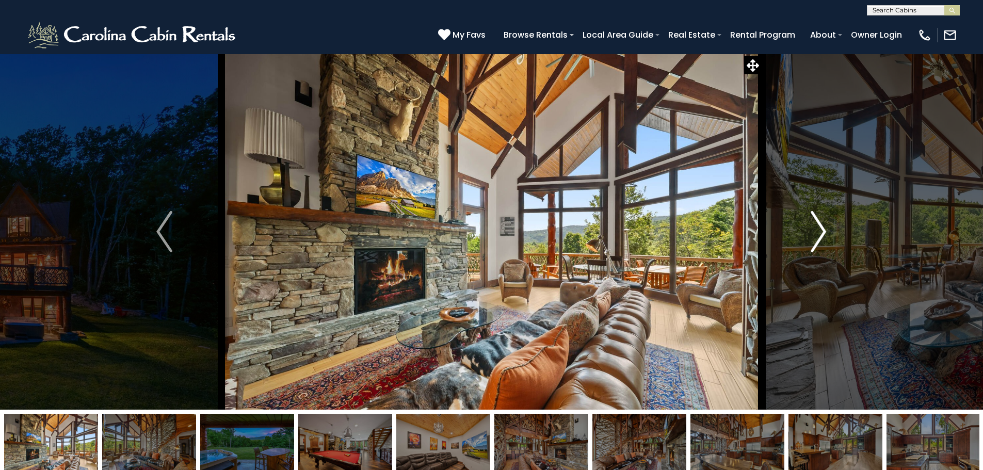
click at [821, 232] on img "Next" at bounding box center [817, 231] width 15 height 41
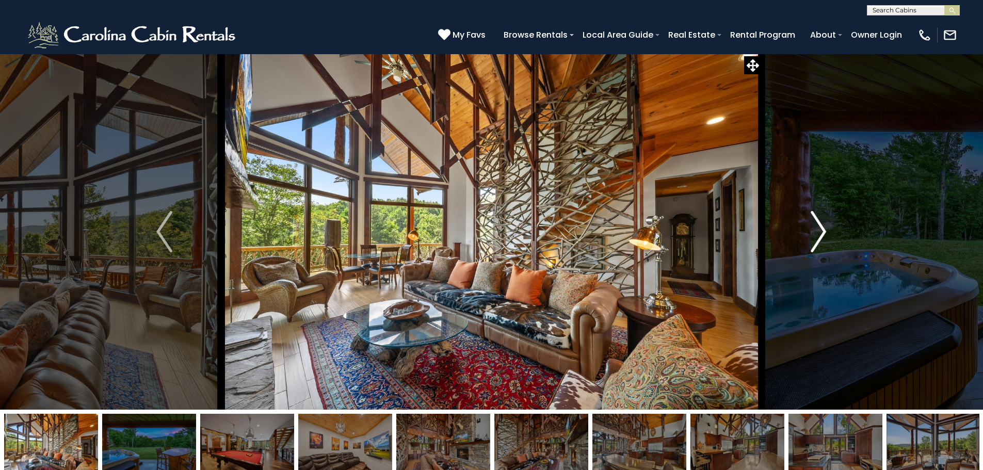
click at [821, 232] on img "Next" at bounding box center [817, 231] width 15 height 41
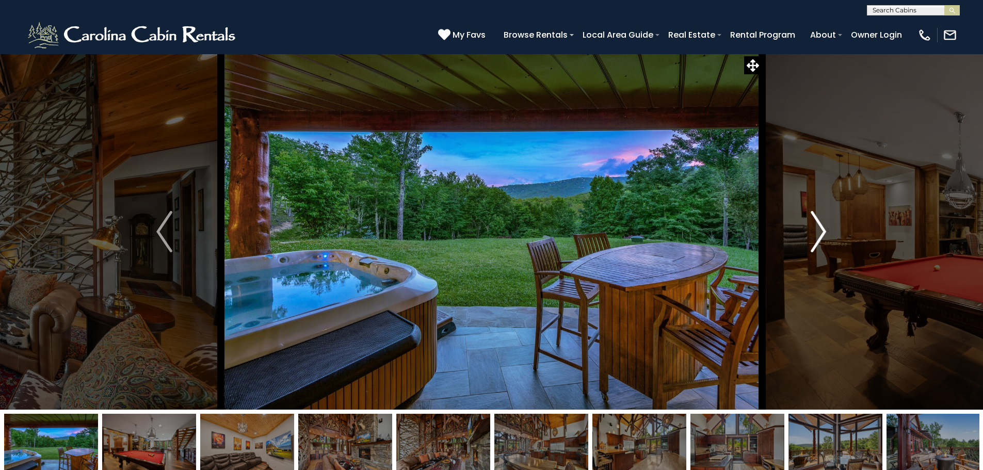
click at [818, 236] on img "Next" at bounding box center [817, 231] width 15 height 41
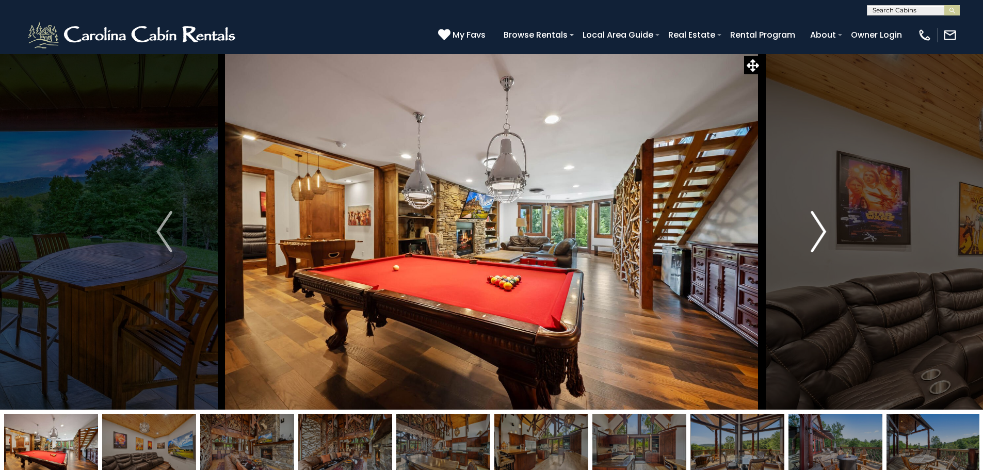
click at [820, 226] on img "Next" at bounding box center [817, 231] width 15 height 41
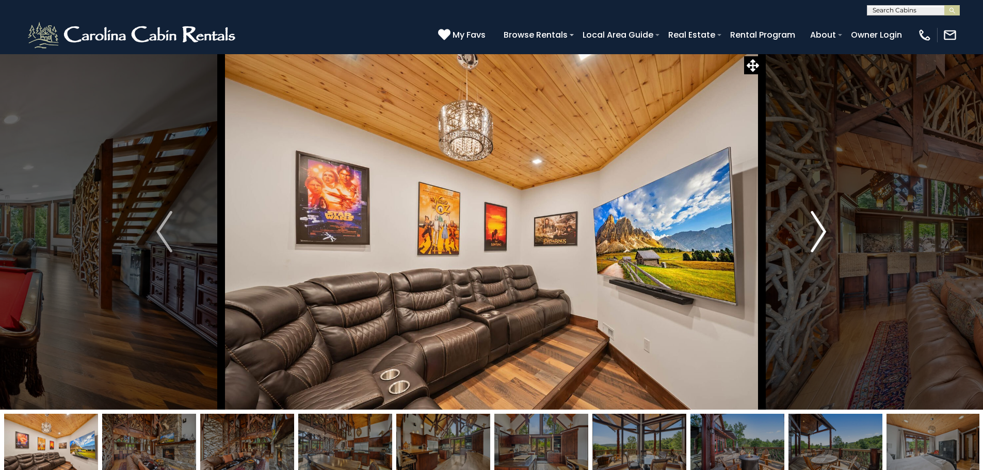
click at [820, 226] on img "Next" at bounding box center [817, 231] width 15 height 41
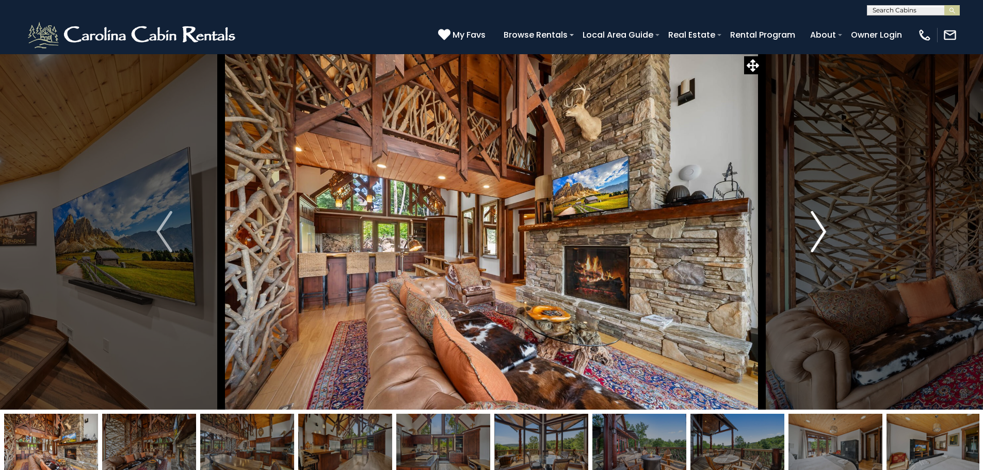
click at [820, 226] on img "Next" at bounding box center [817, 231] width 15 height 41
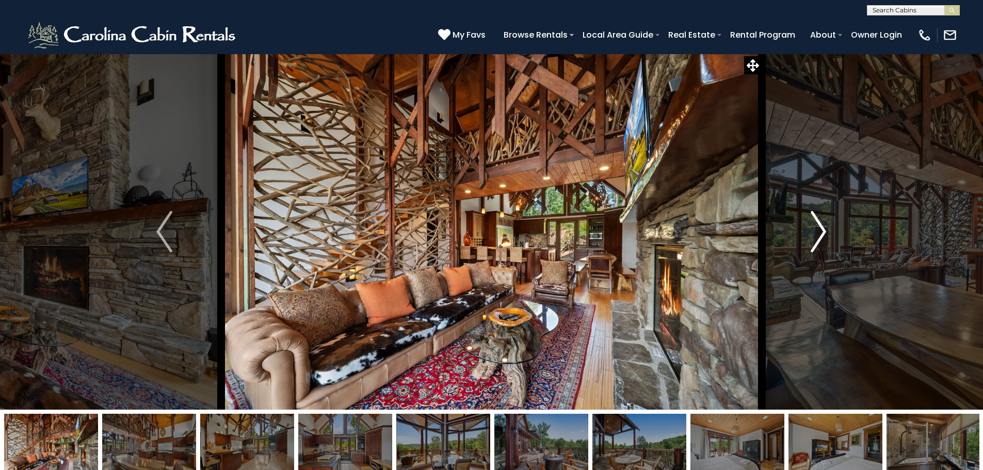
click at [820, 226] on img "Next" at bounding box center [817, 231] width 15 height 41
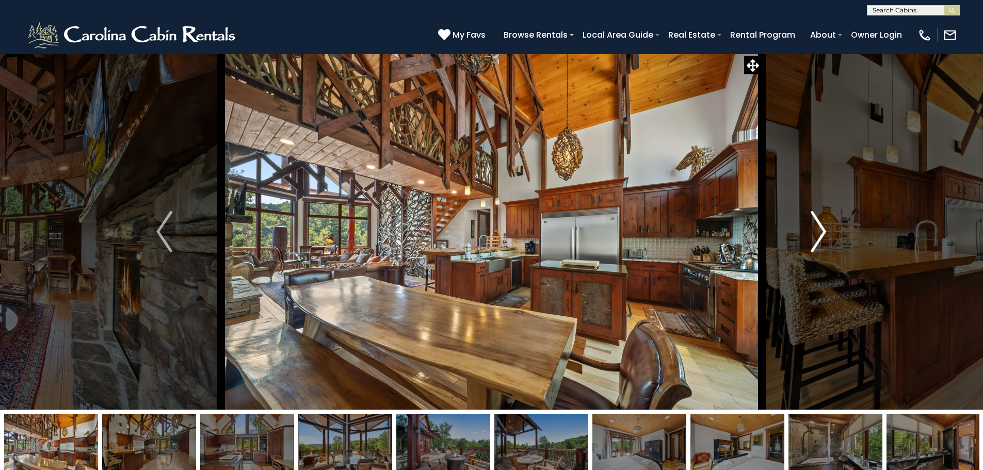
click at [817, 228] on img "Next" at bounding box center [817, 231] width 15 height 41
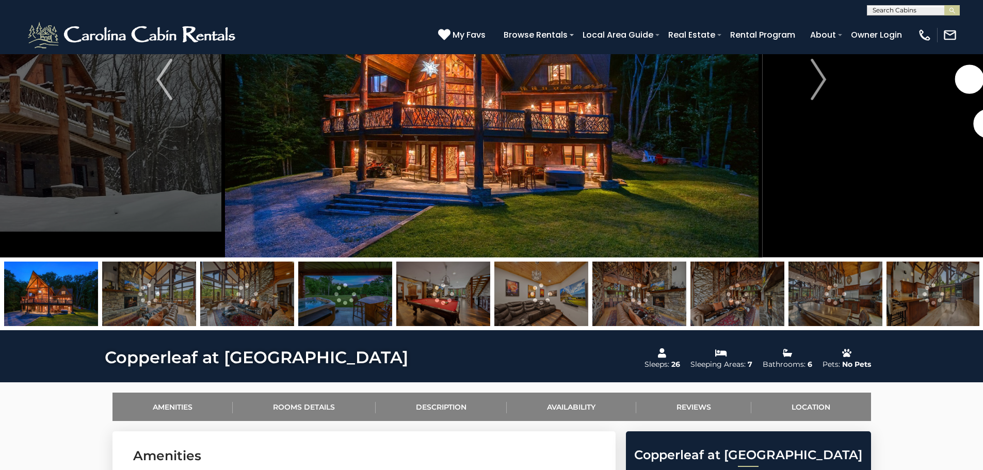
scroll to position [155, 0]
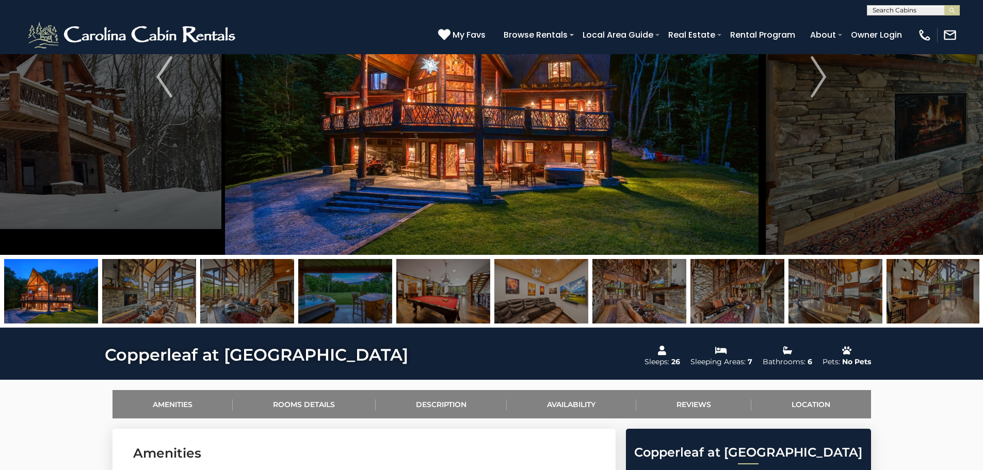
click at [345, 295] on img at bounding box center [345, 291] width 94 height 64
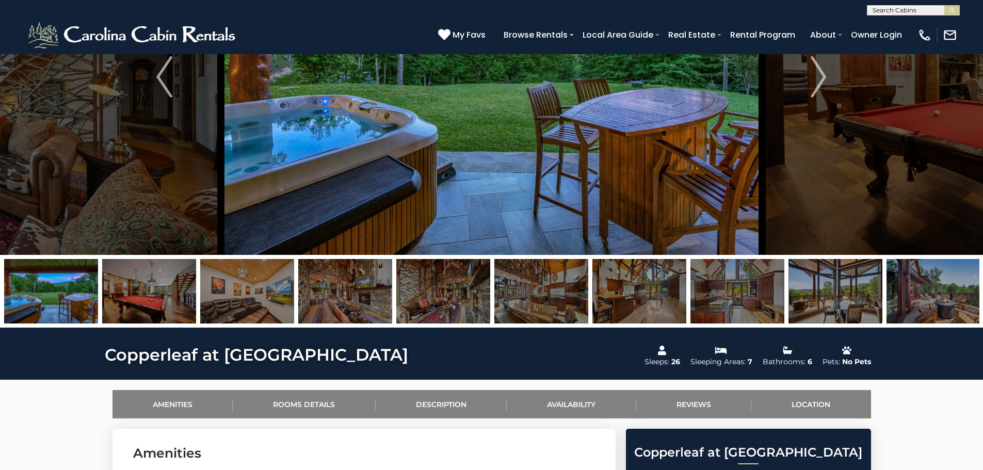
click at [500, 134] on img at bounding box center [491, 77] width 541 height 356
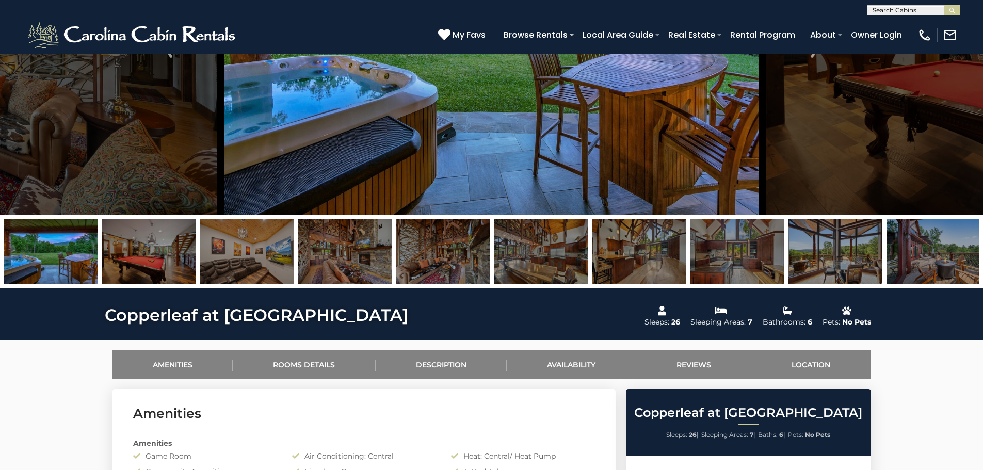
scroll to position [206, 0]
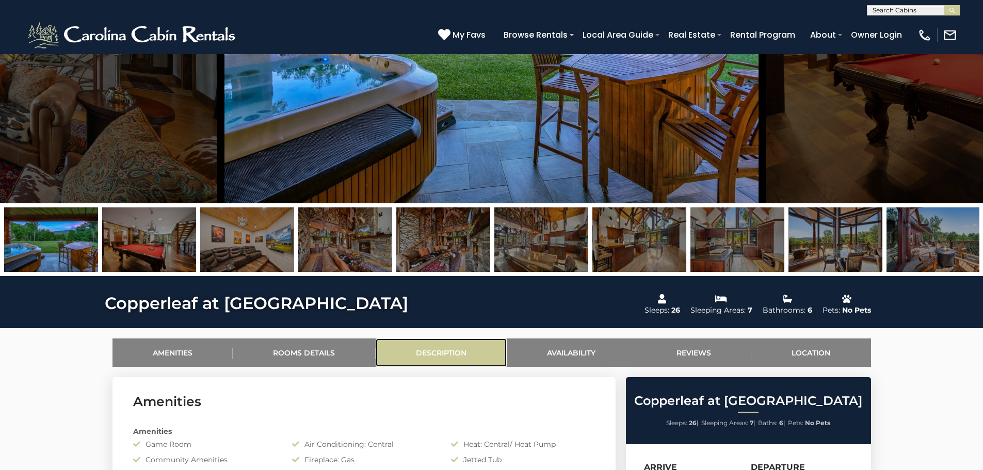
click at [438, 357] on link "Description" at bounding box center [441, 352] width 132 height 28
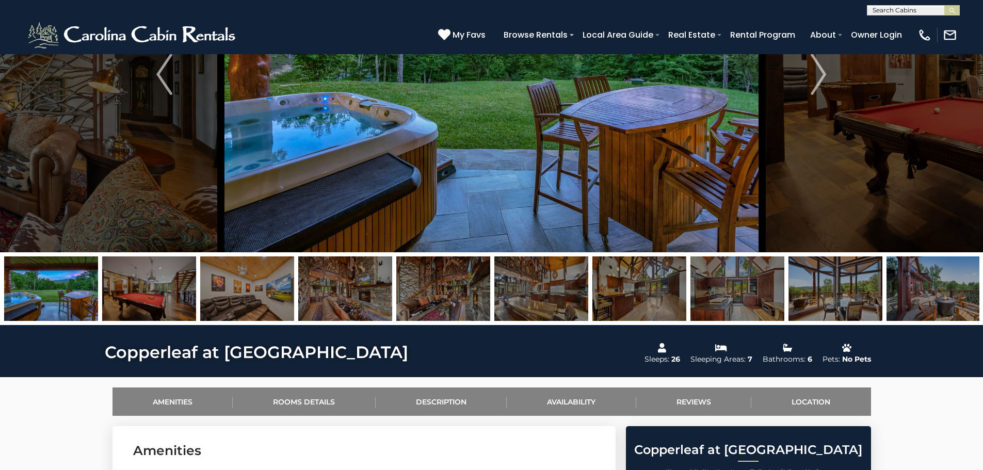
scroll to position [0, 0]
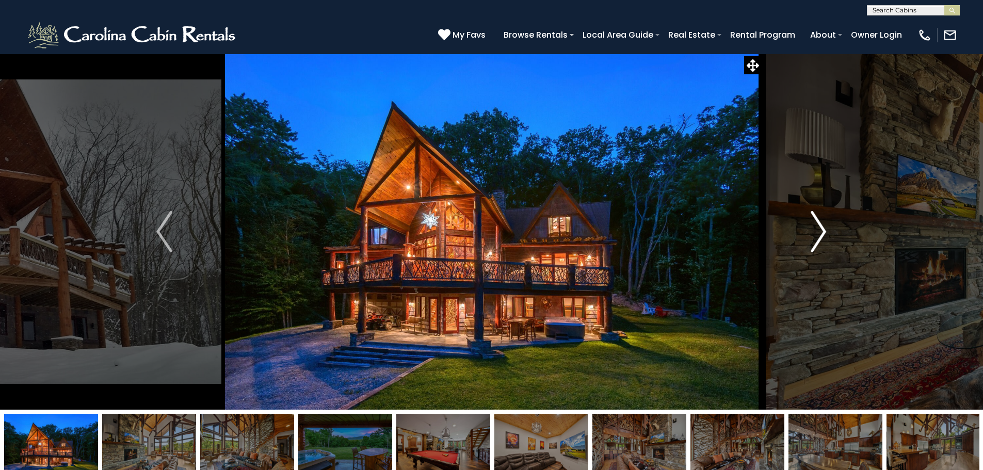
click at [823, 228] on img "Next" at bounding box center [817, 231] width 15 height 41
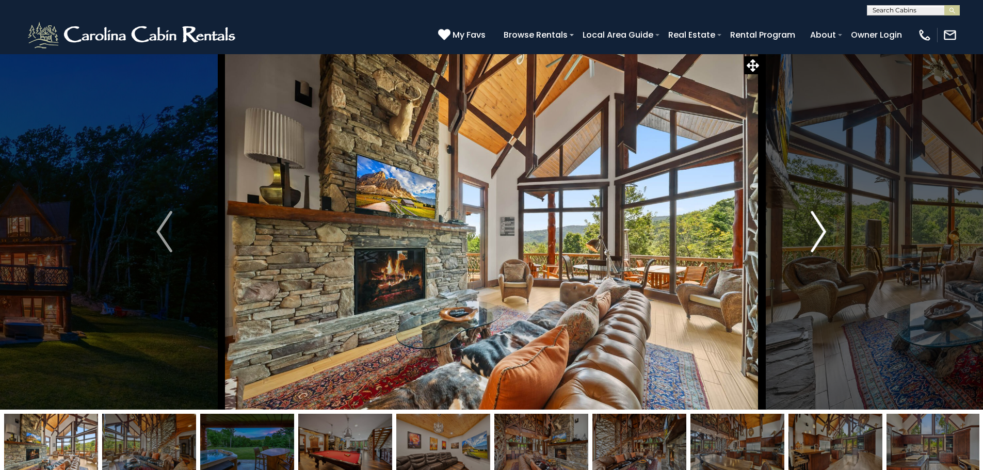
click at [821, 229] on img "Next" at bounding box center [817, 231] width 15 height 41
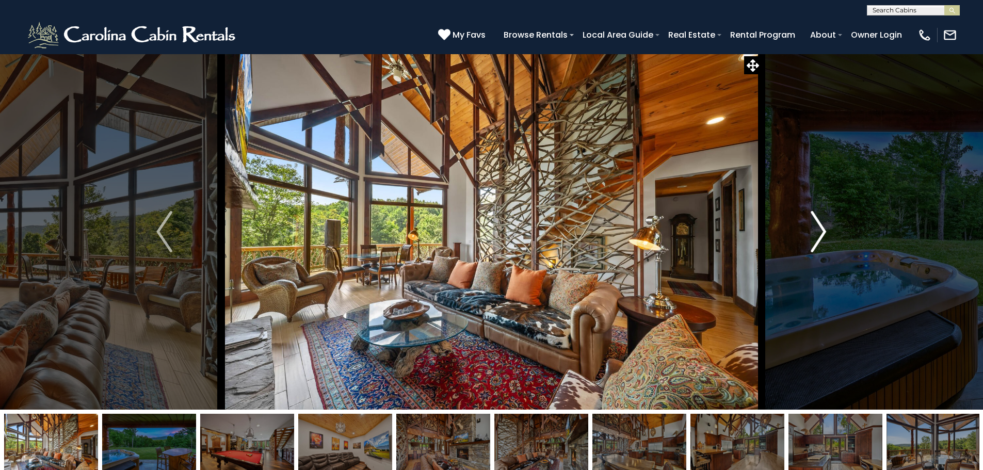
click at [821, 229] on img "Next" at bounding box center [817, 231] width 15 height 41
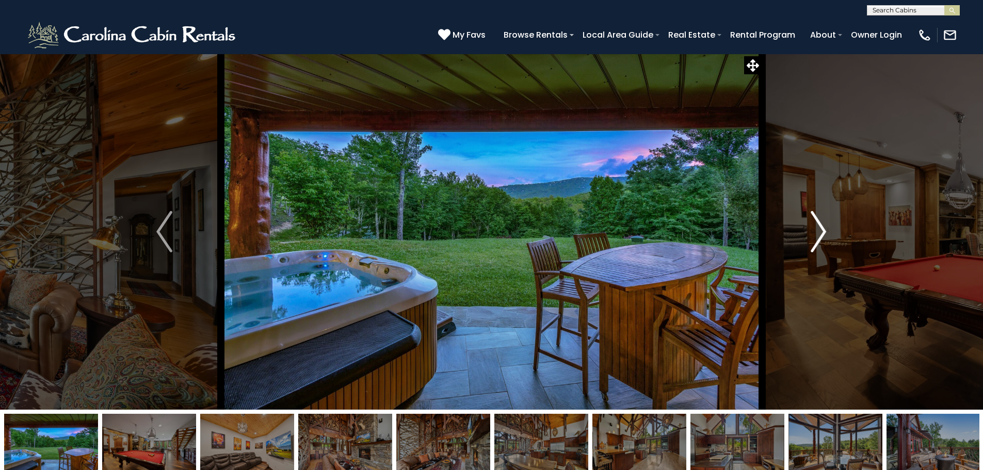
click at [821, 229] on img "Next" at bounding box center [817, 231] width 15 height 41
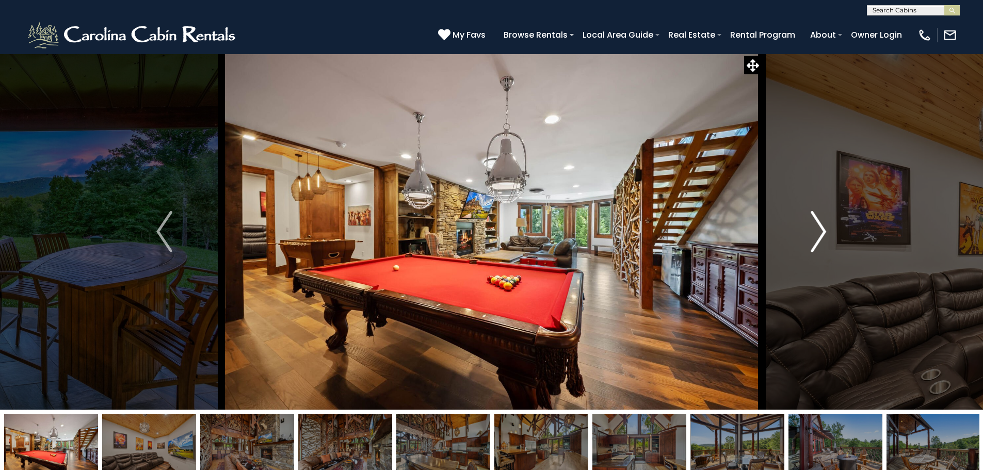
click at [821, 229] on img "Next" at bounding box center [817, 231] width 15 height 41
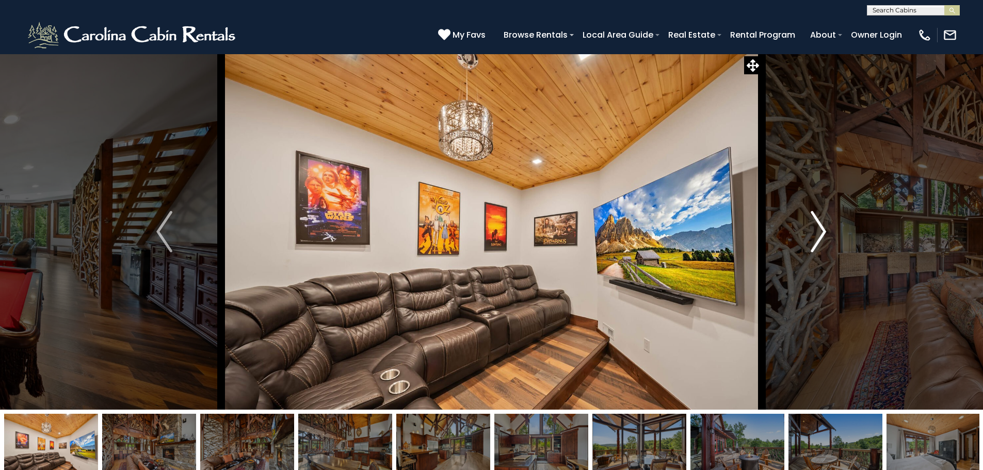
click at [821, 229] on img "Next" at bounding box center [817, 231] width 15 height 41
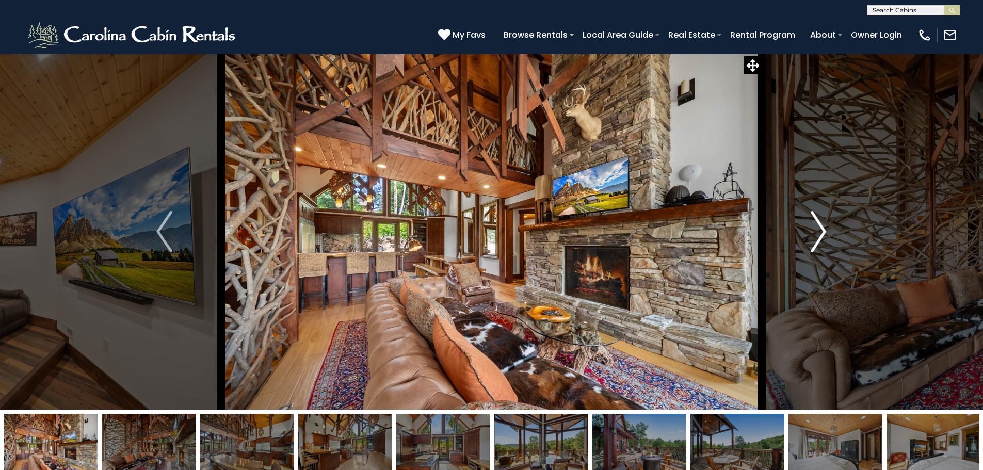
click at [821, 229] on img "Next" at bounding box center [817, 231] width 15 height 41
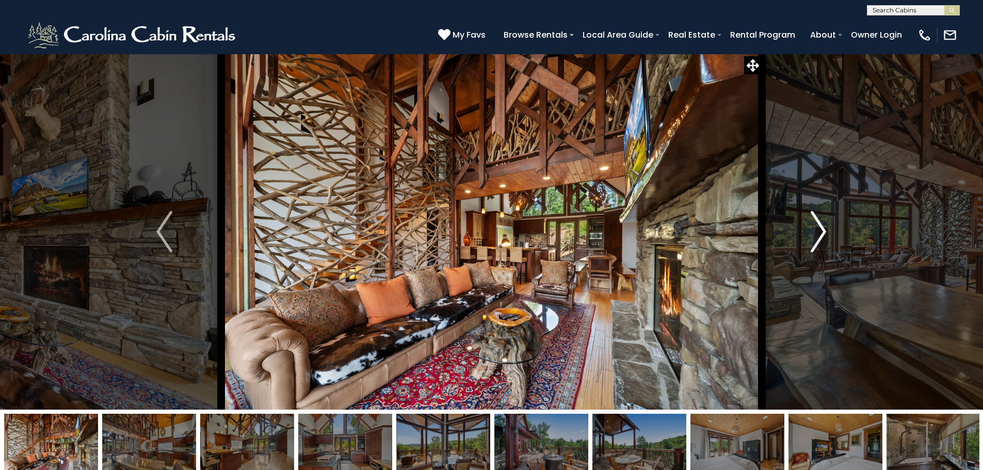
click at [821, 229] on img "Next" at bounding box center [817, 231] width 15 height 41
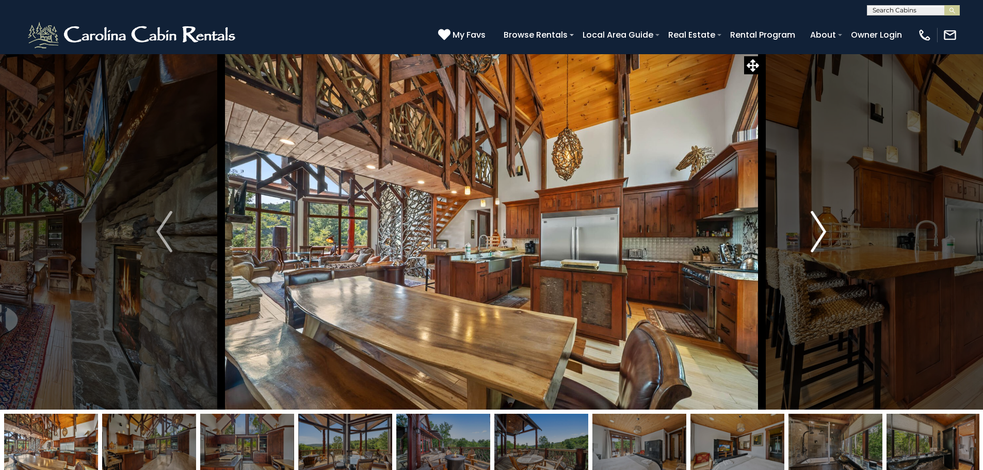
click at [820, 232] on img "Next" at bounding box center [817, 231] width 15 height 41
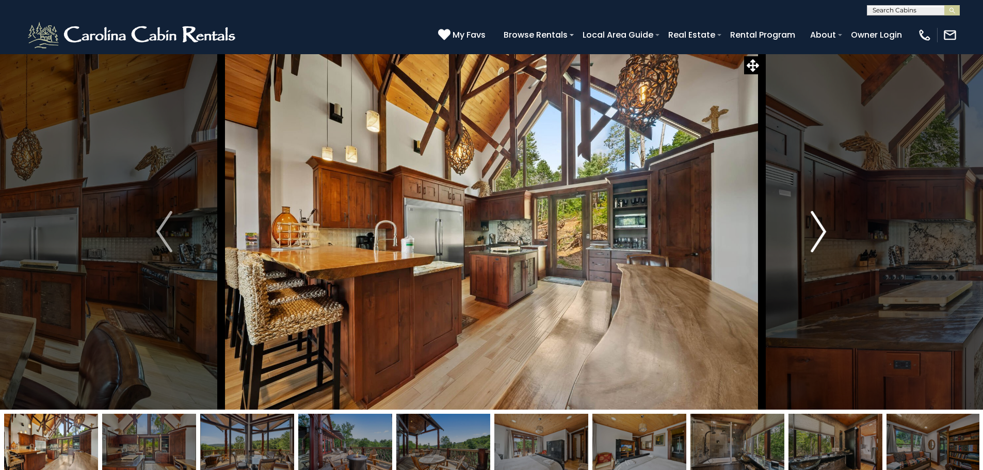
click at [820, 232] on img "Next" at bounding box center [817, 231] width 15 height 41
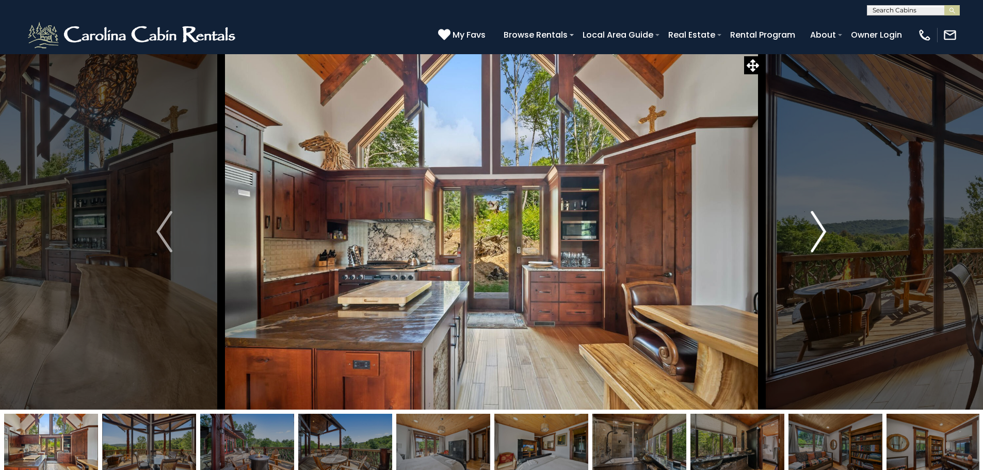
click at [820, 232] on img "Next" at bounding box center [817, 231] width 15 height 41
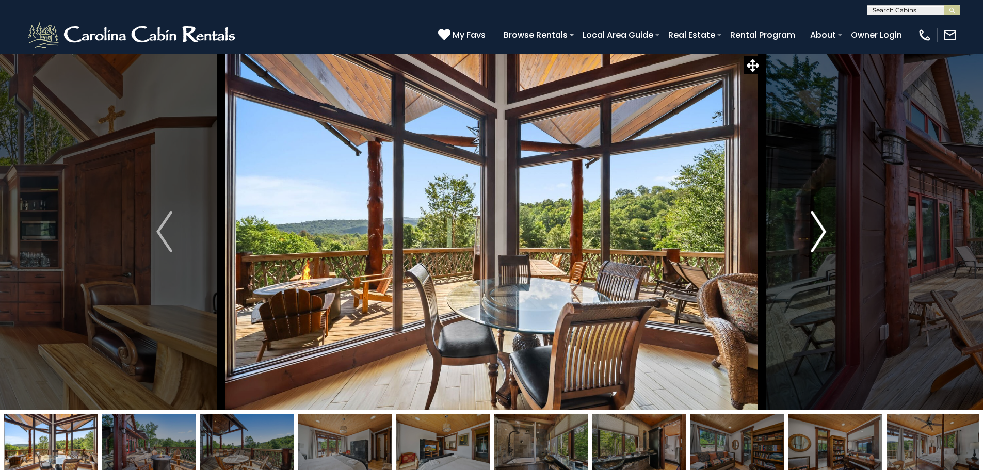
click at [819, 230] on img "Next" at bounding box center [817, 231] width 15 height 41
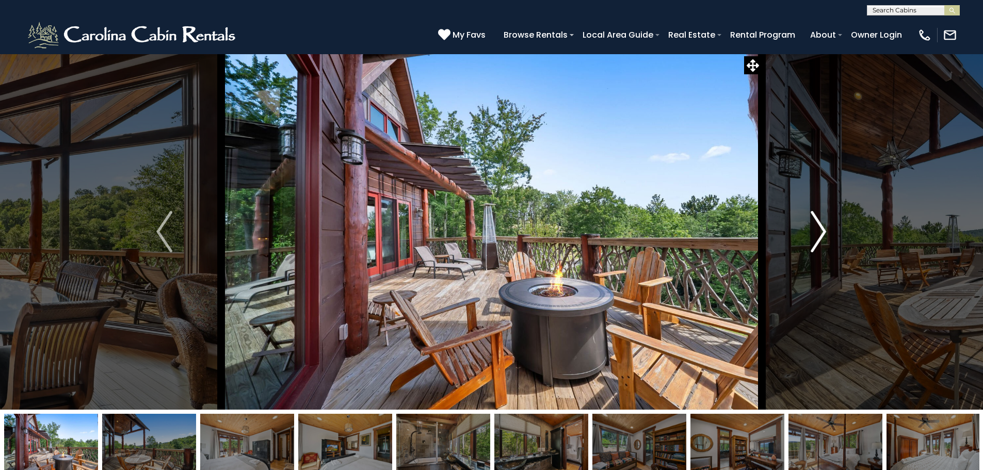
click at [819, 230] on img "Next" at bounding box center [817, 231] width 15 height 41
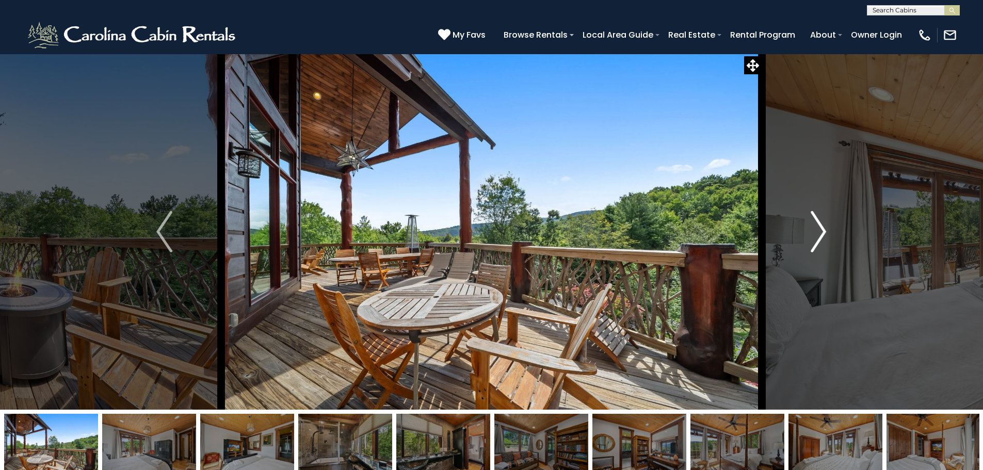
click at [821, 231] on img "Next" at bounding box center [817, 231] width 15 height 41
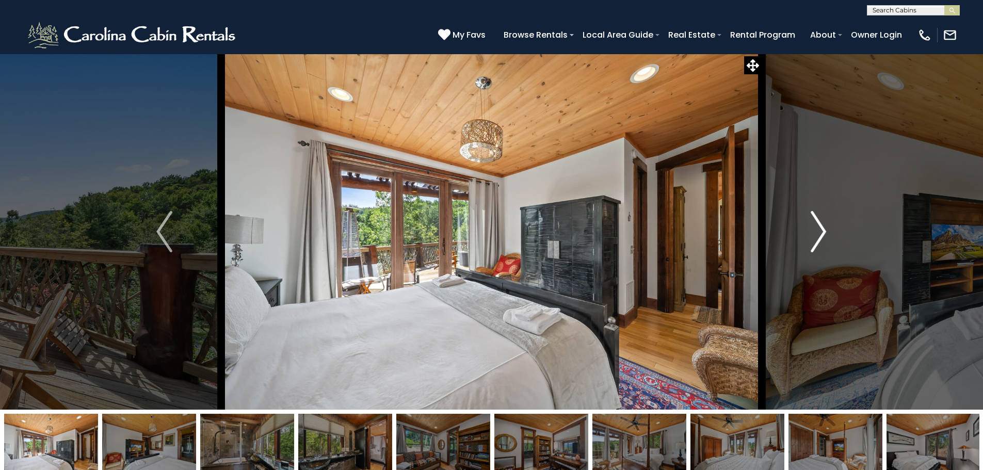
click at [820, 231] on img "Next" at bounding box center [817, 231] width 15 height 41
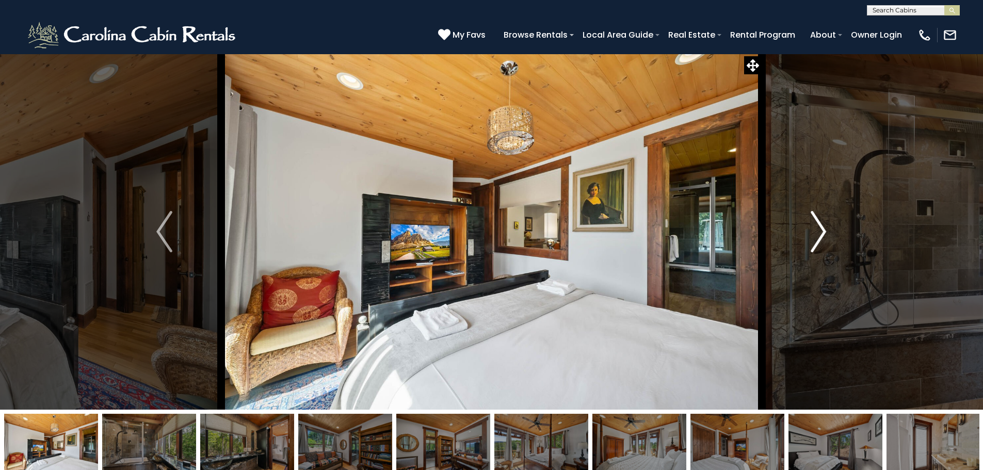
click at [825, 238] on img "Next" at bounding box center [817, 231] width 15 height 41
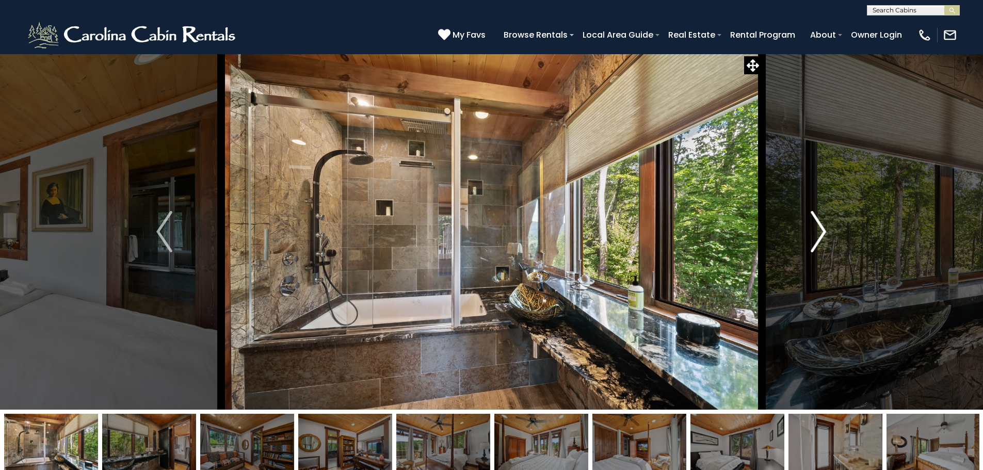
click at [824, 232] on img "Next" at bounding box center [817, 231] width 15 height 41
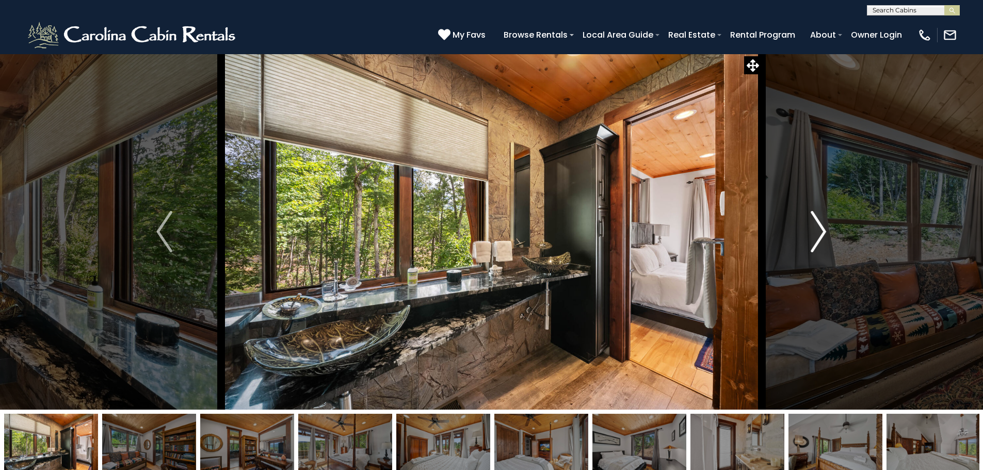
click at [820, 236] on img "Next" at bounding box center [817, 231] width 15 height 41
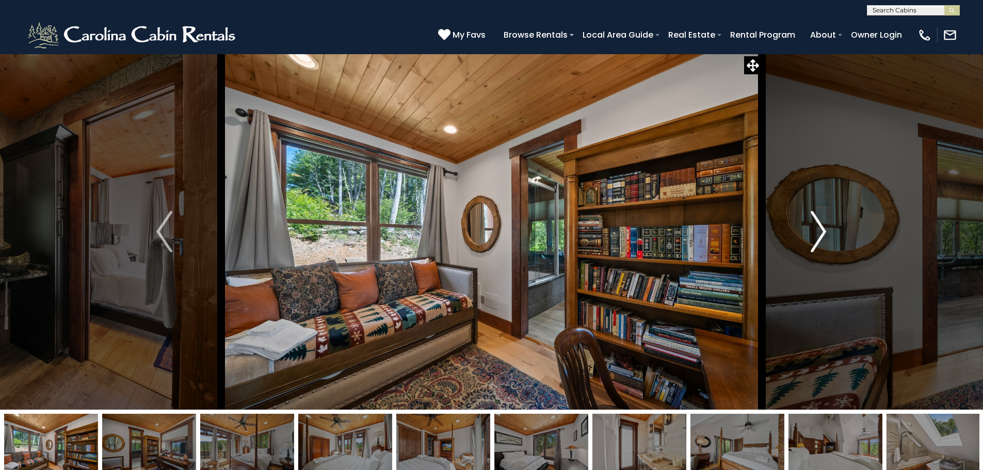
click at [819, 234] on img "Next" at bounding box center [817, 231] width 15 height 41
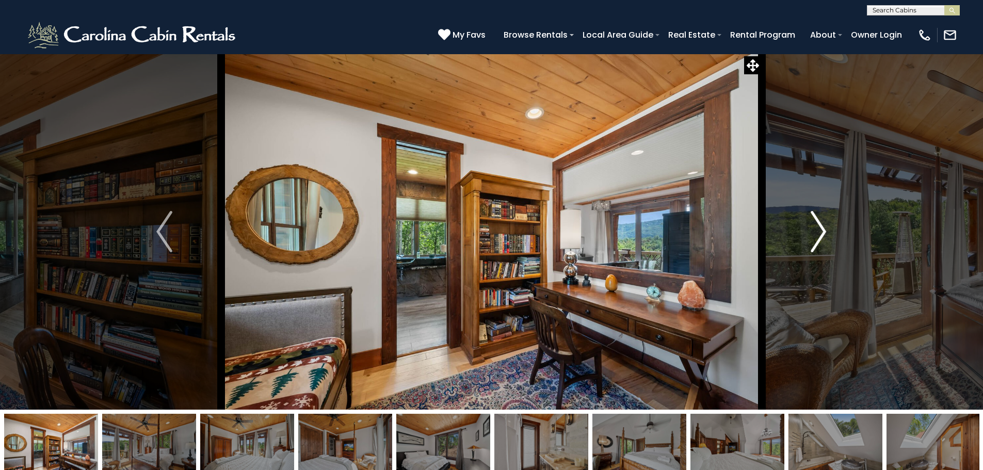
click at [818, 233] on img "Next" at bounding box center [817, 231] width 15 height 41
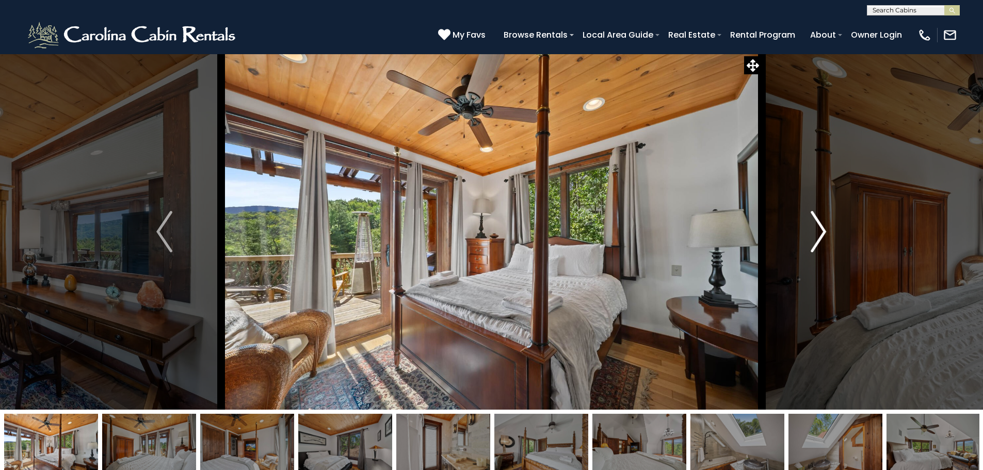
click at [818, 233] on img "Next" at bounding box center [817, 231] width 15 height 41
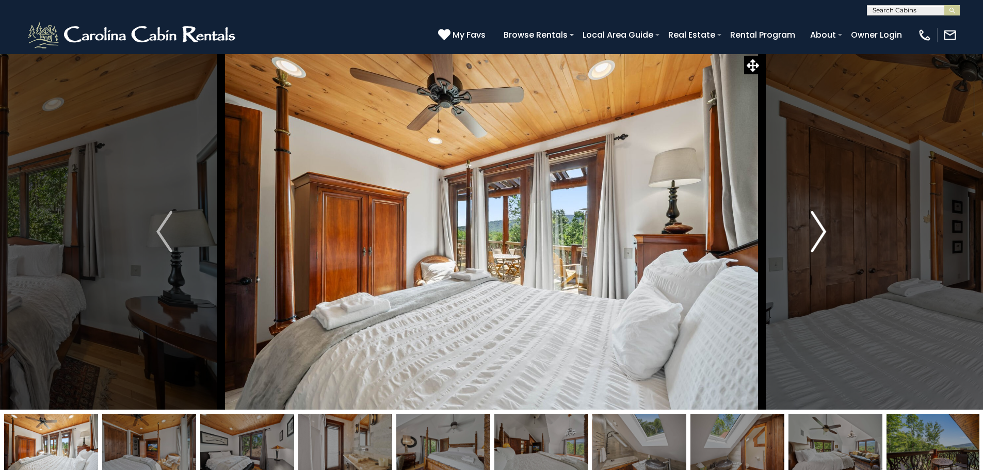
click at [813, 232] on img "Next" at bounding box center [817, 231] width 15 height 41
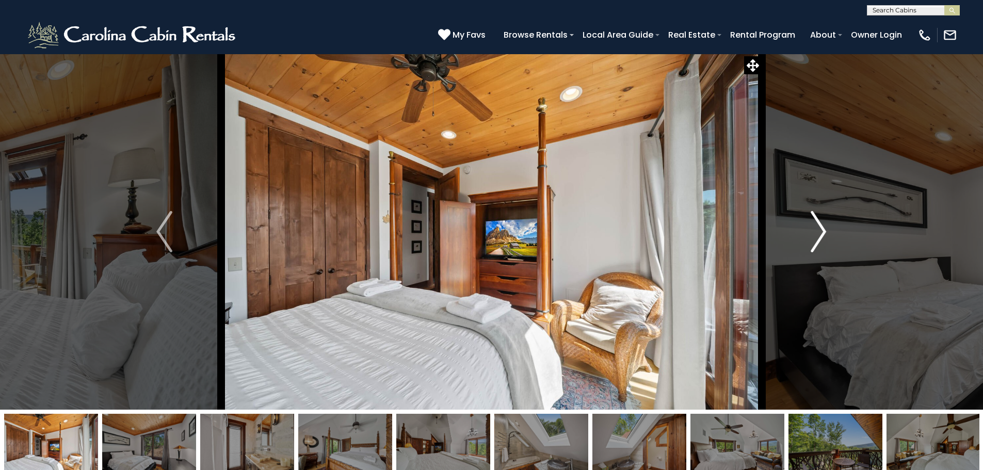
click at [817, 234] on img "Next" at bounding box center [817, 231] width 15 height 41
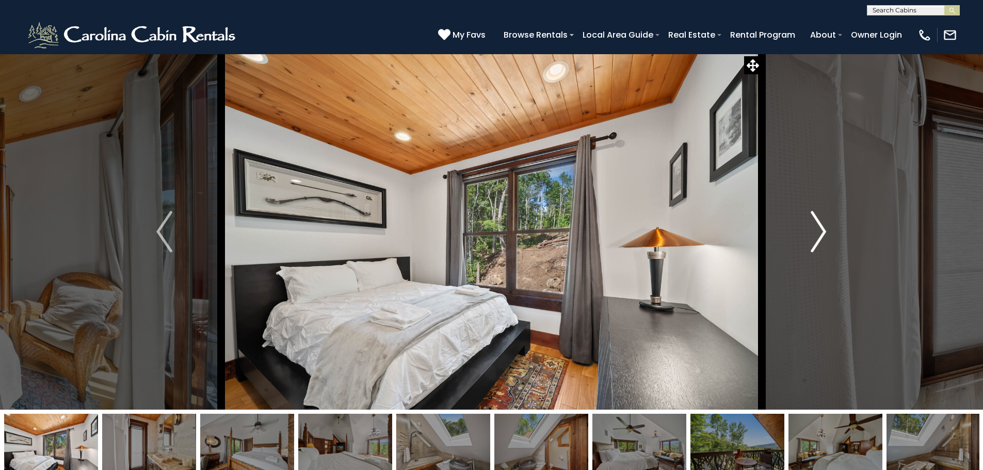
click at [817, 234] on img "Next" at bounding box center [817, 231] width 15 height 41
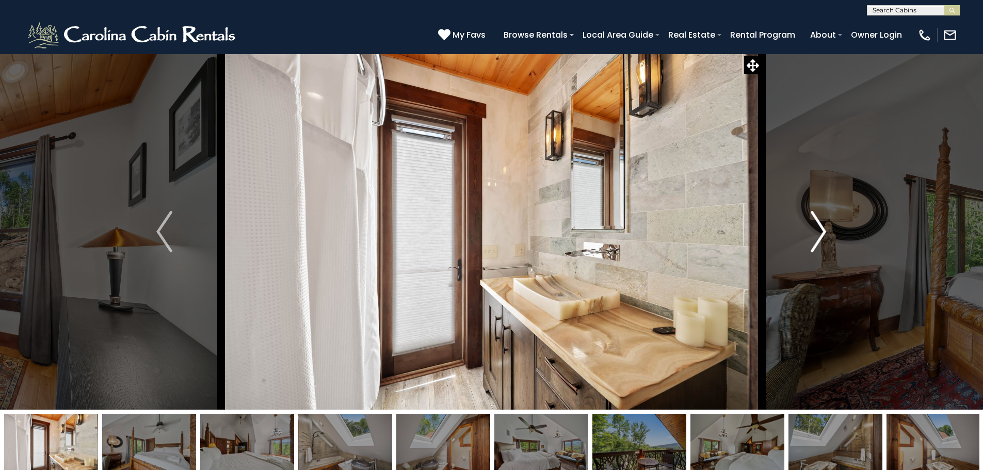
click at [817, 235] on img "Next" at bounding box center [817, 231] width 15 height 41
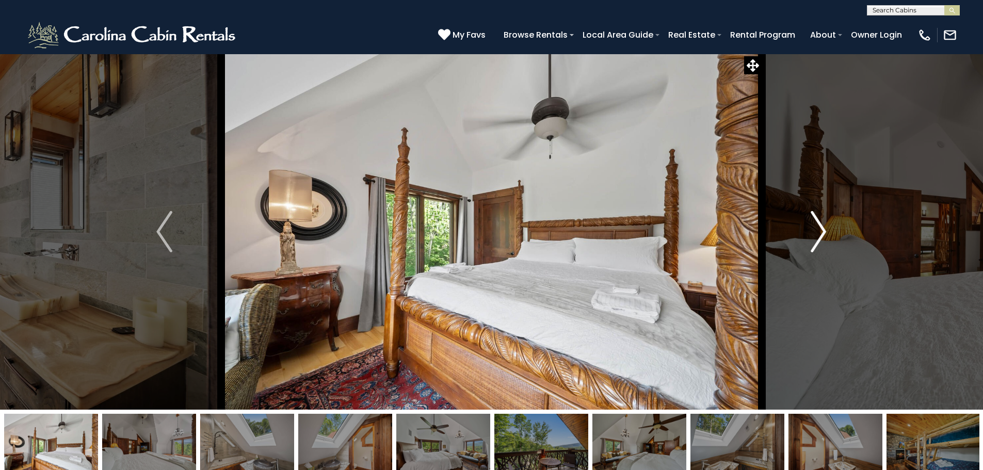
click at [819, 235] on img "Next" at bounding box center [817, 231] width 15 height 41
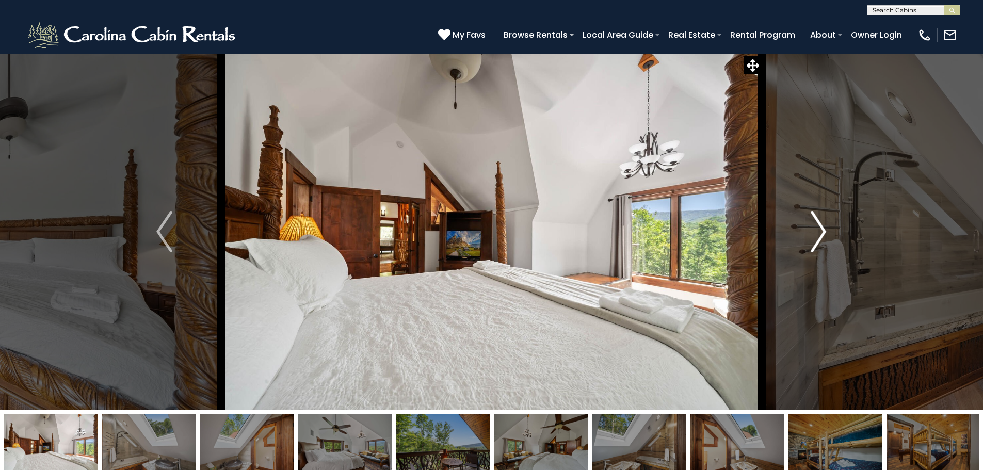
click at [819, 235] on img "Next" at bounding box center [817, 231] width 15 height 41
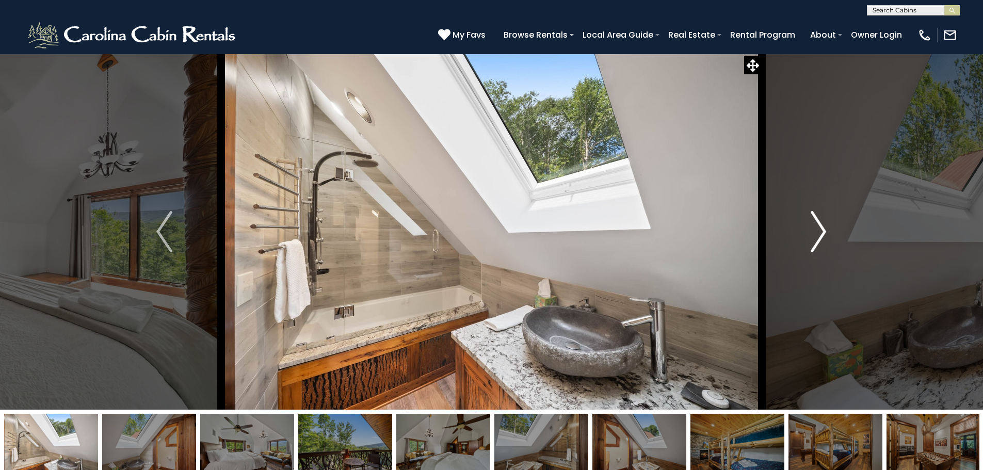
click at [823, 238] on img "Next" at bounding box center [817, 231] width 15 height 41
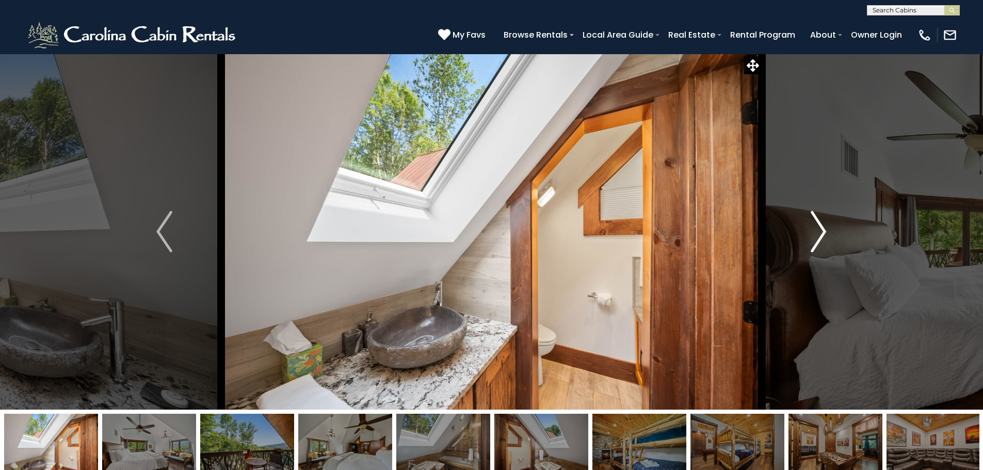
click at [822, 229] on img "Next" at bounding box center [817, 231] width 15 height 41
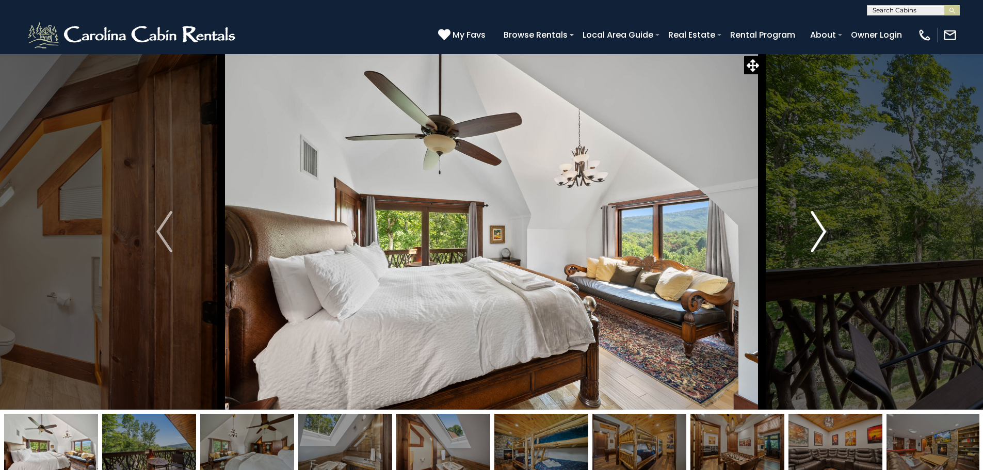
click at [820, 225] on img "Next" at bounding box center [817, 231] width 15 height 41
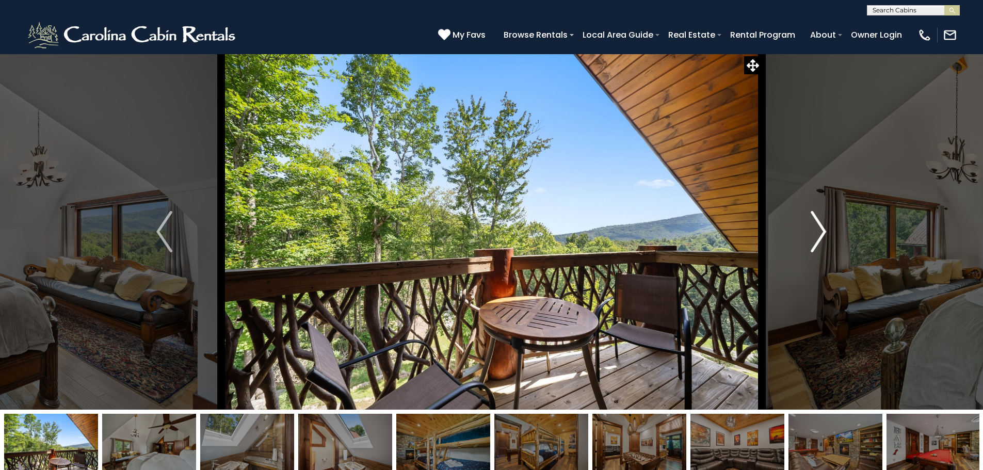
click at [817, 232] on img "Next" at bounding box center [817, 231] width 15 height 41
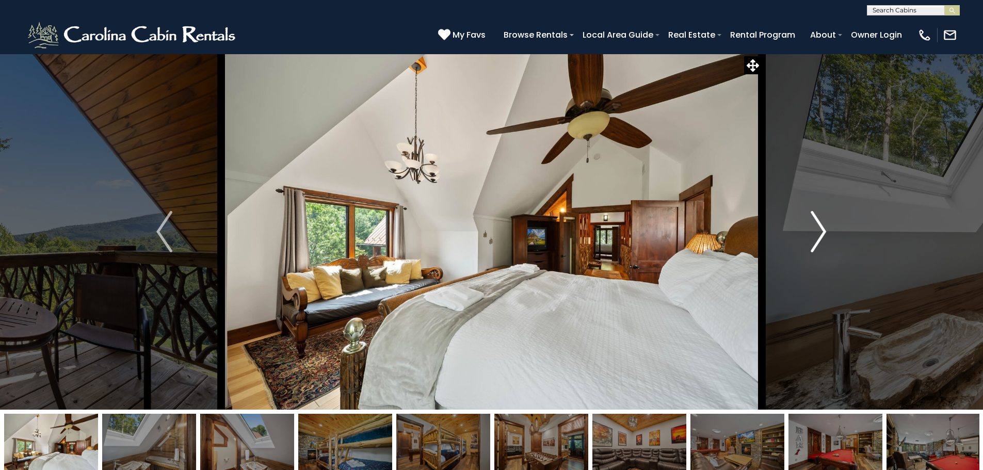
click at [822, 231] on img "Next" at bounding box center [817, 231] width 15 height 41
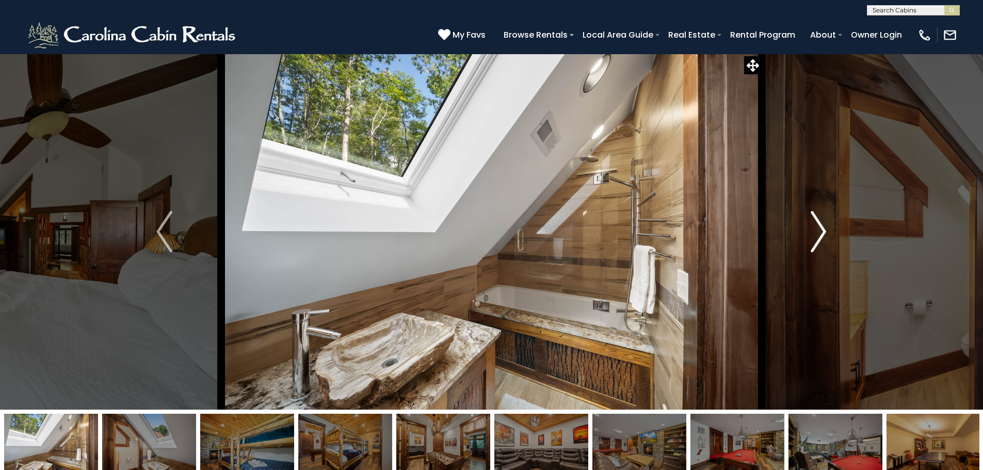
click at [822, 231] on img "Next" at bounding box center [817, 231] width 15 height 41
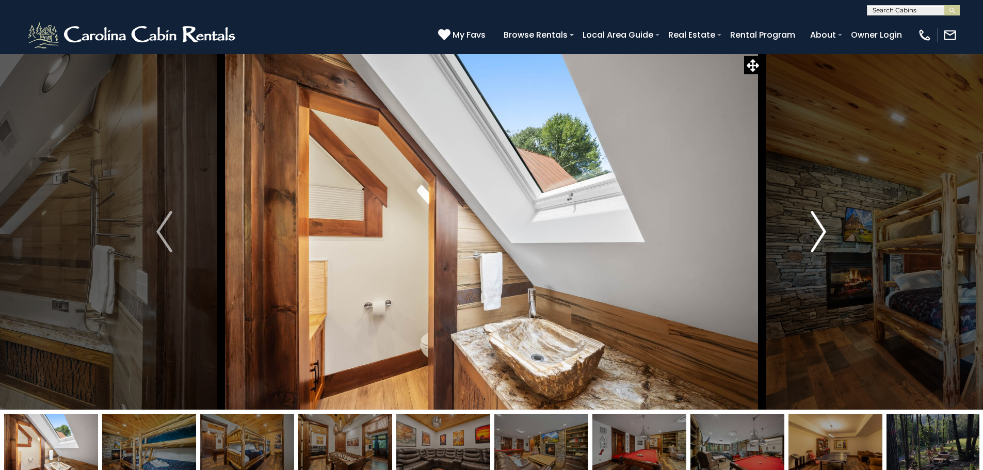
click at [822, 231] on img "Next" at bounding box center [817, 231] width 15 height 41
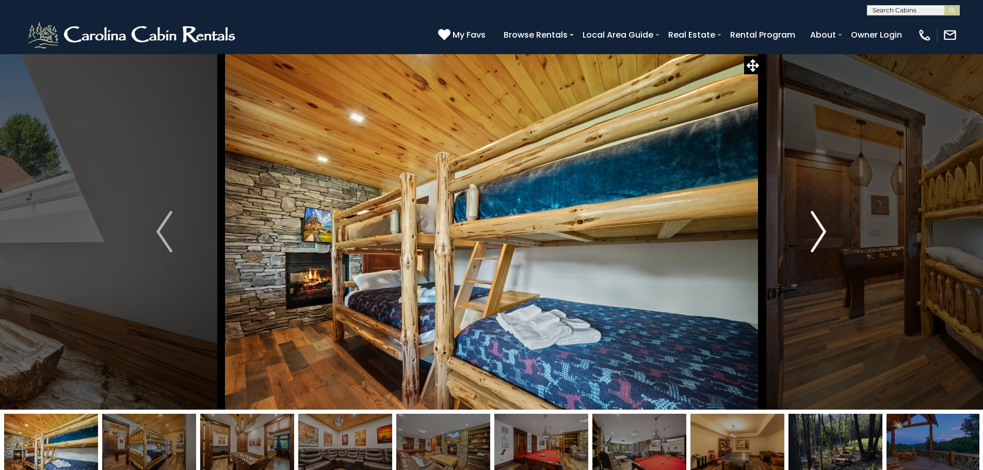
click at [822, 231] on img "Next" at bounding box center [817, 231] width 15 height 41
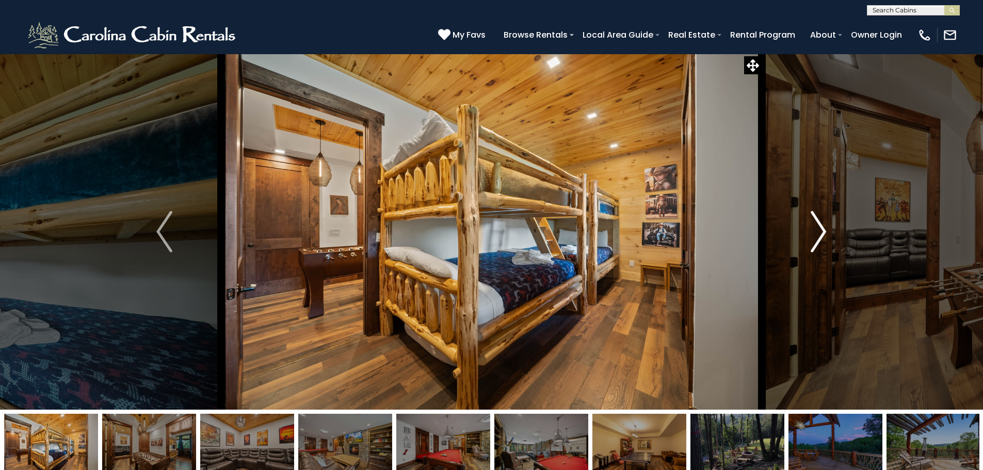
click at [822, 231] on img "Next" at bounding box center [817, 231] width 15 height 41
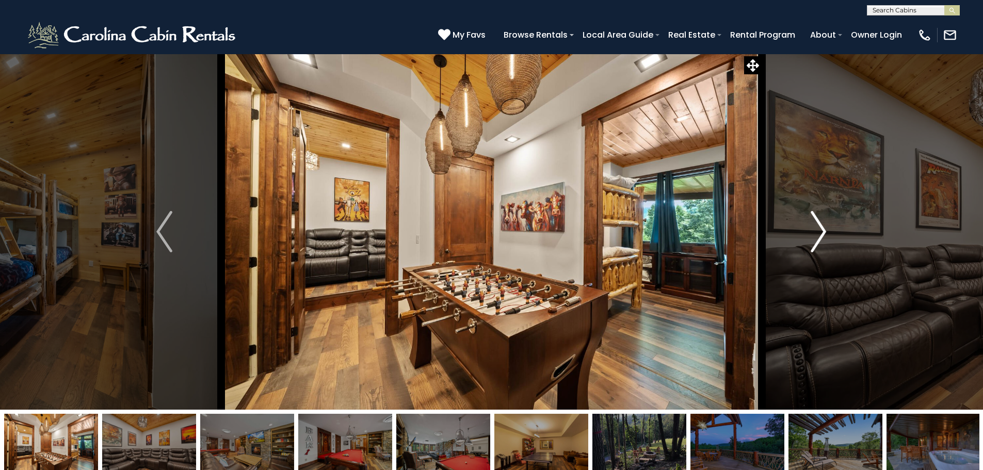
click at [826, 230] on button "Next" at bounding box center [817, 232] width 113 height 356
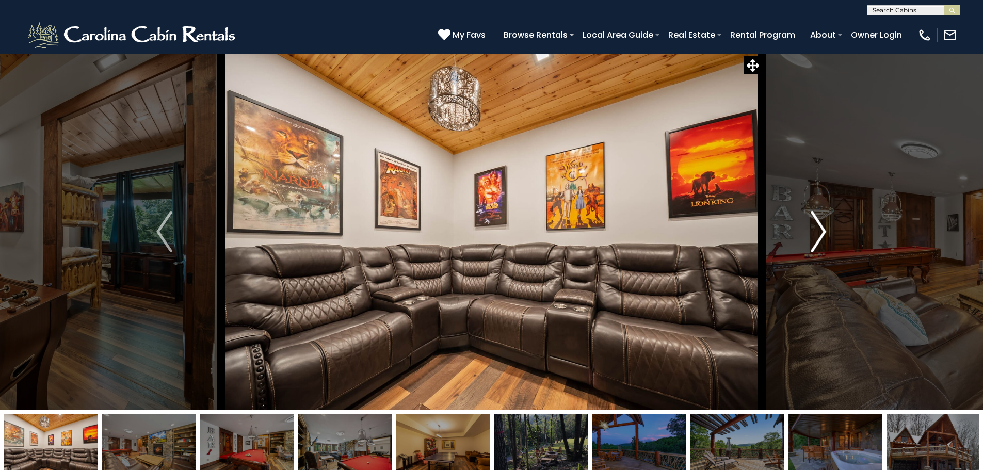
click at [821, 231] on img "Next" at bounding box center [817, 231] width 15 height 41
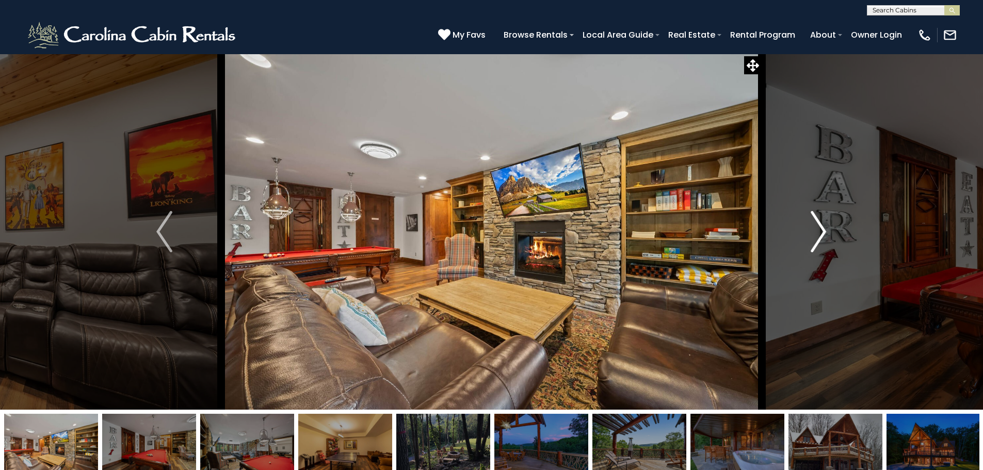
click at [815, 237] on img "Next" at bounding box center [817, 231] width 15 height 41
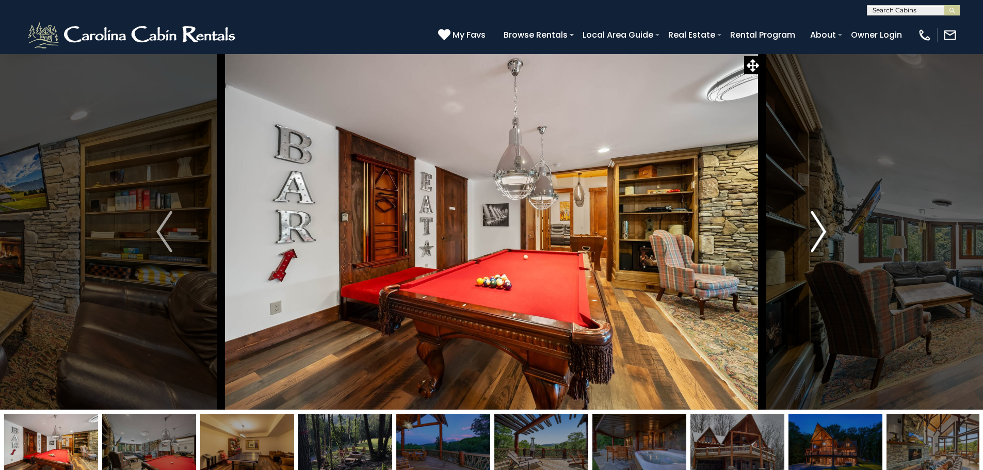
click at [818, 235] on img "Next" at bounding box center [817, 231] width 15 height 41
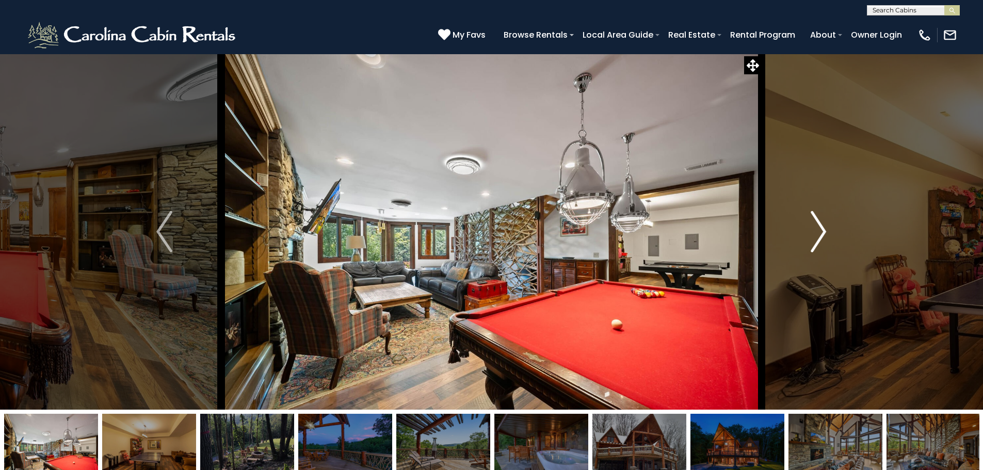
click at [818, 235] on img "Next" at bounding box center [817, 231] width 15 height 41
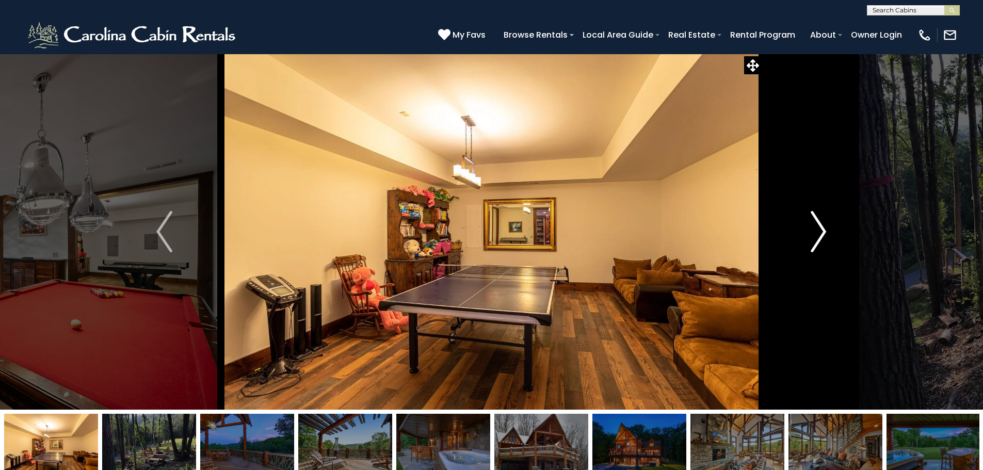
click at [820, 235] on img "Next" at bounding box center [817, 231] width 15 height 41
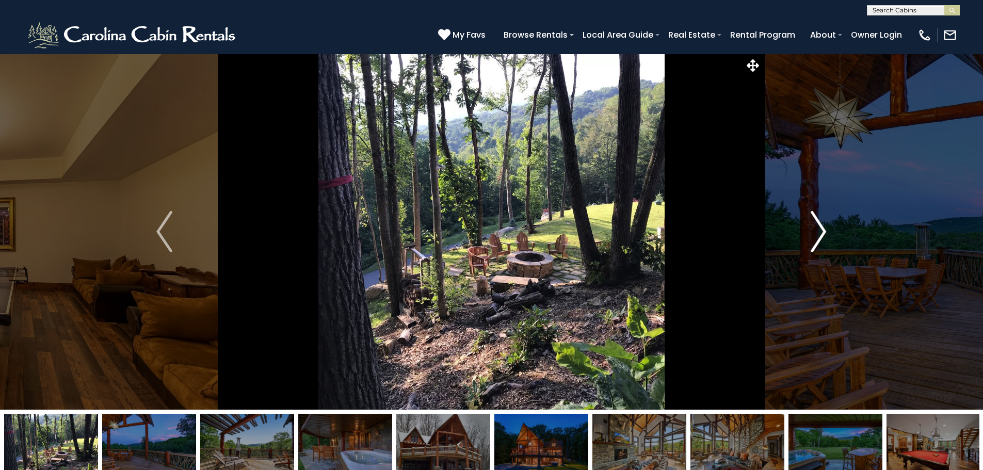
click at [816, 230] on img "Next" at bounding box center [817, 231] width 15 height 41
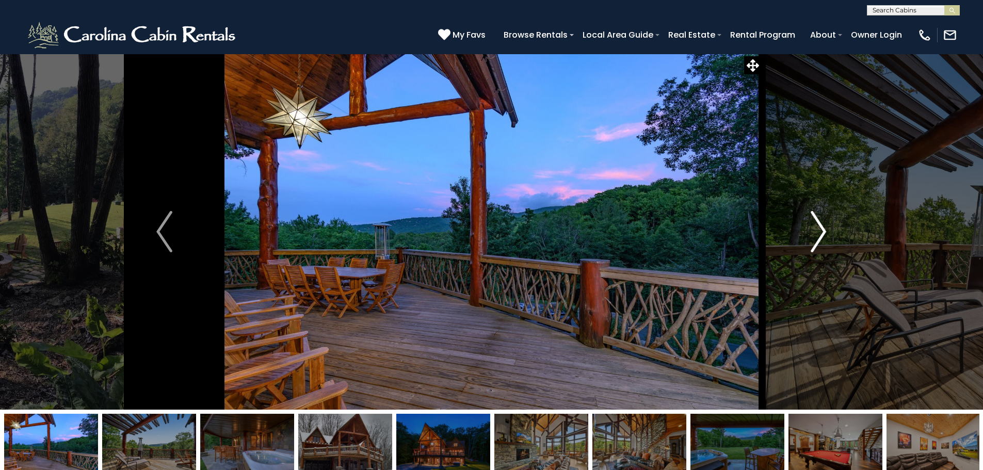
click at [817, 230] on img "Next" at bounding box center [817, 231] width 15 height 41
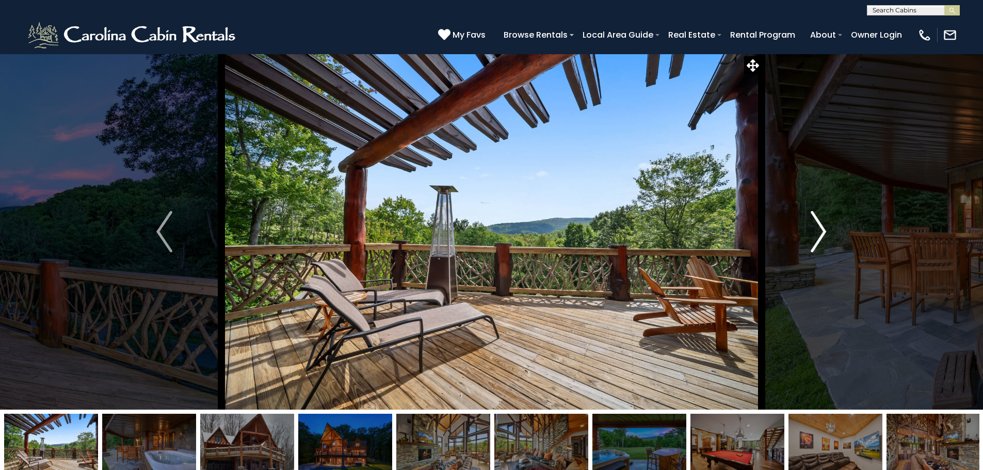
click at [820, 227] on img "Next" at bounding box center [817, 231] width 15 height 41
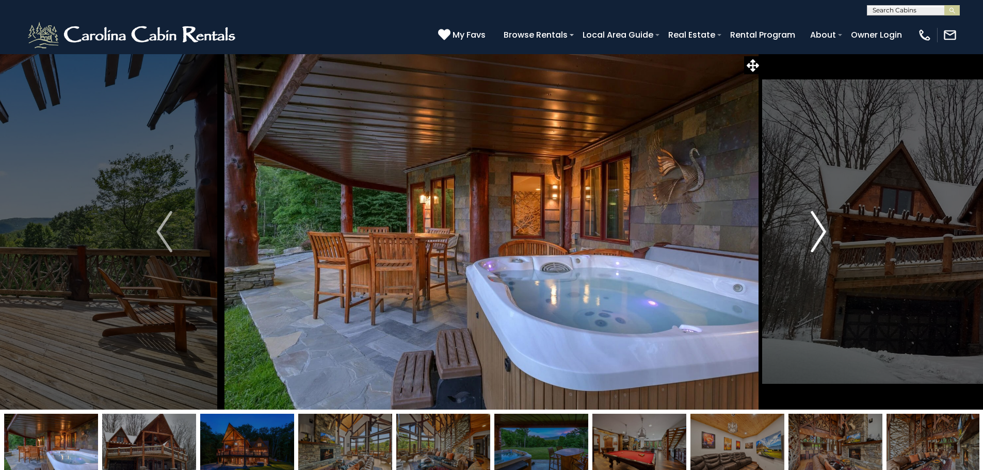
click at [821, 229] on img "Next" at bounding box center [817, 231] width 15 height 41
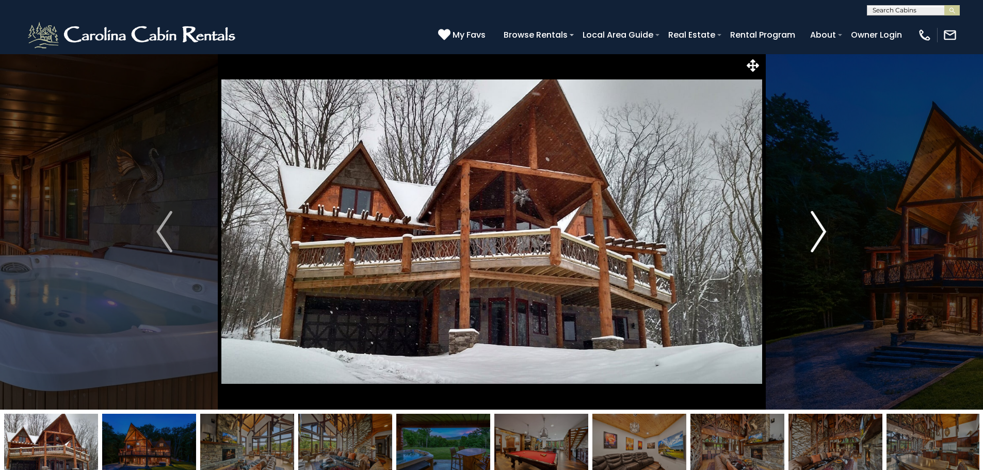
click at [821, 229] on img "Next" at bounding box center [817, 231] width 15 height 41
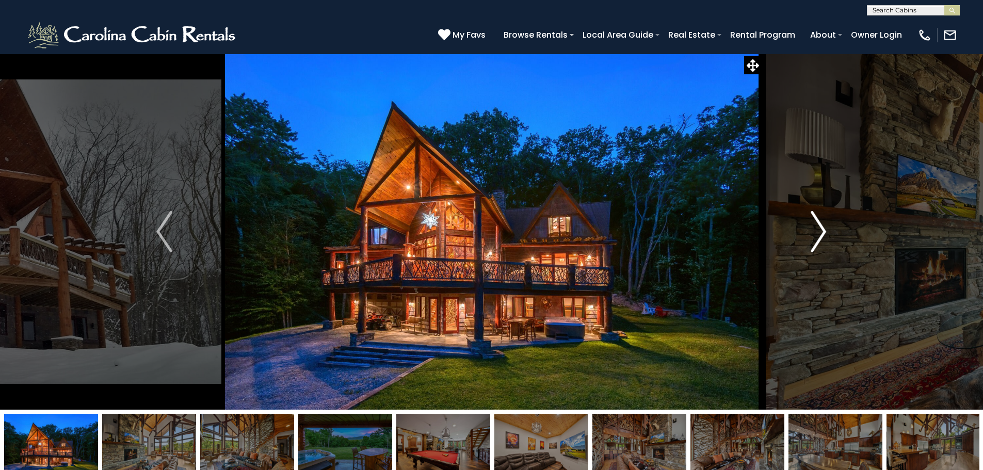
click at [820, 229] on img "Next" at bounding box center [817, 231] width 15 height 41
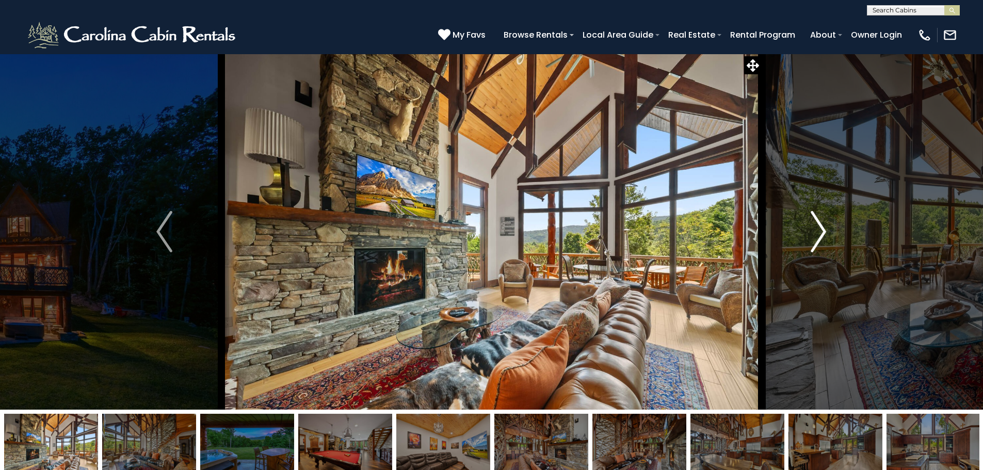
click at [825, 230] on img "Next" at bounding box center [817, 231] width 15 height 41
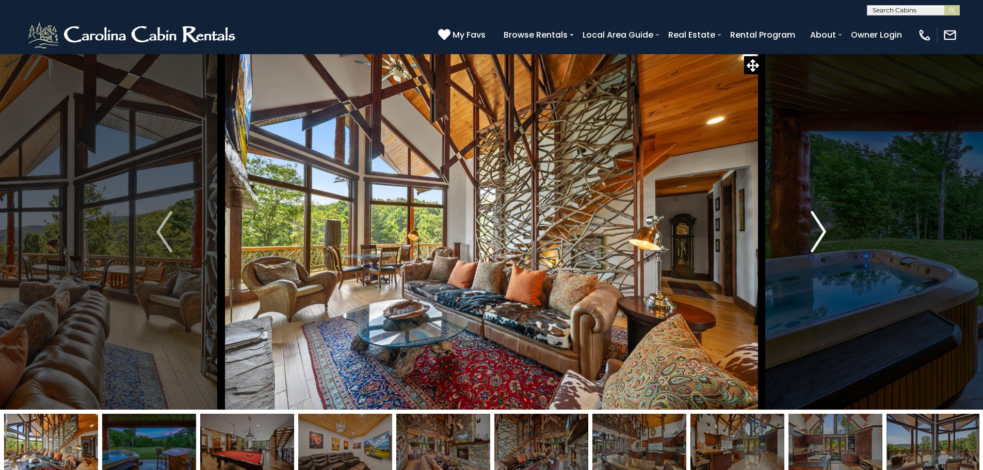
click at [820, 233] on img "Next" at bounding box center [817, 231] width 15 height 41
